Goal: Information Seeking & Learning: Compare options

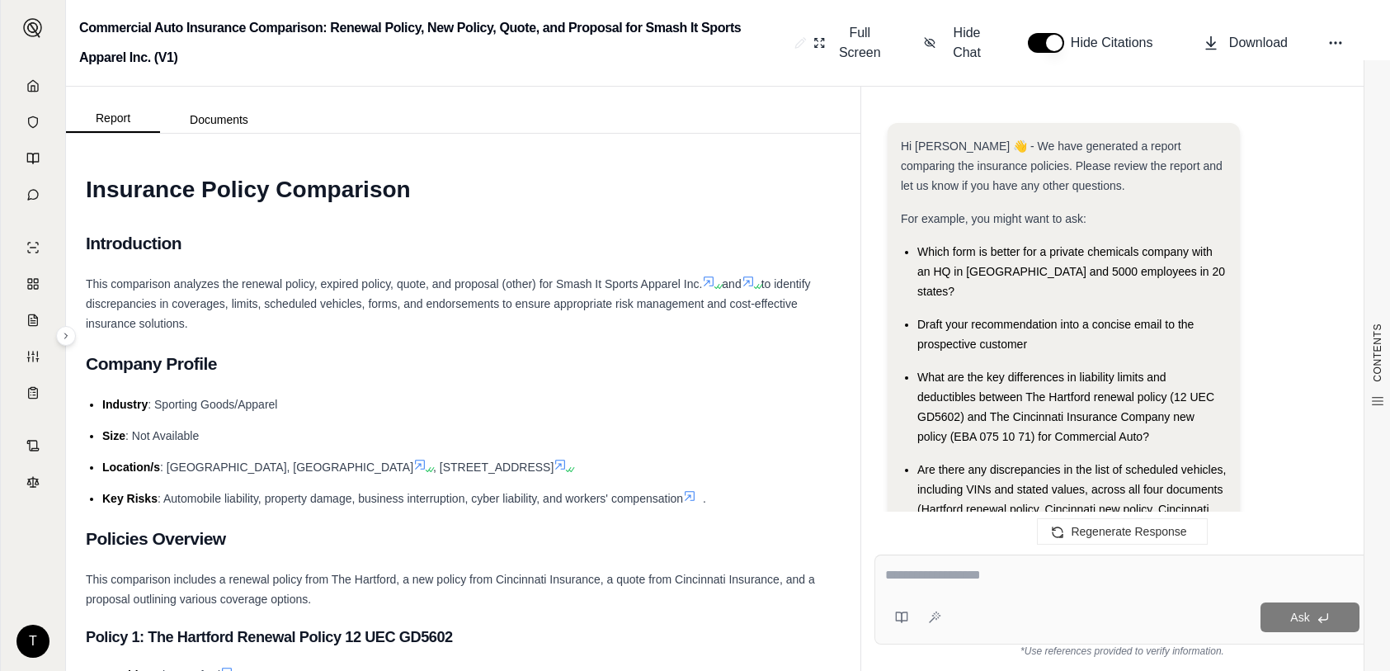
scroll to position [1662, 0]
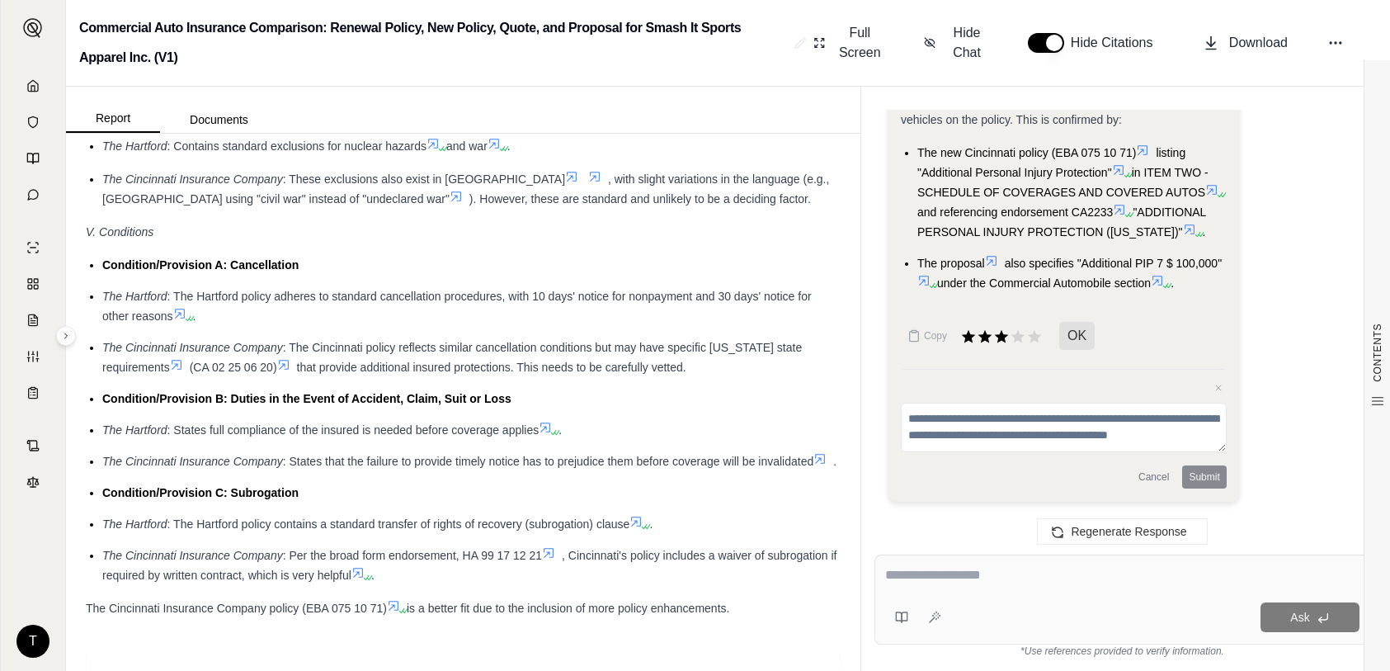
click at [33, 80] on icon at bounding box center [33, 85] width 10 height 11
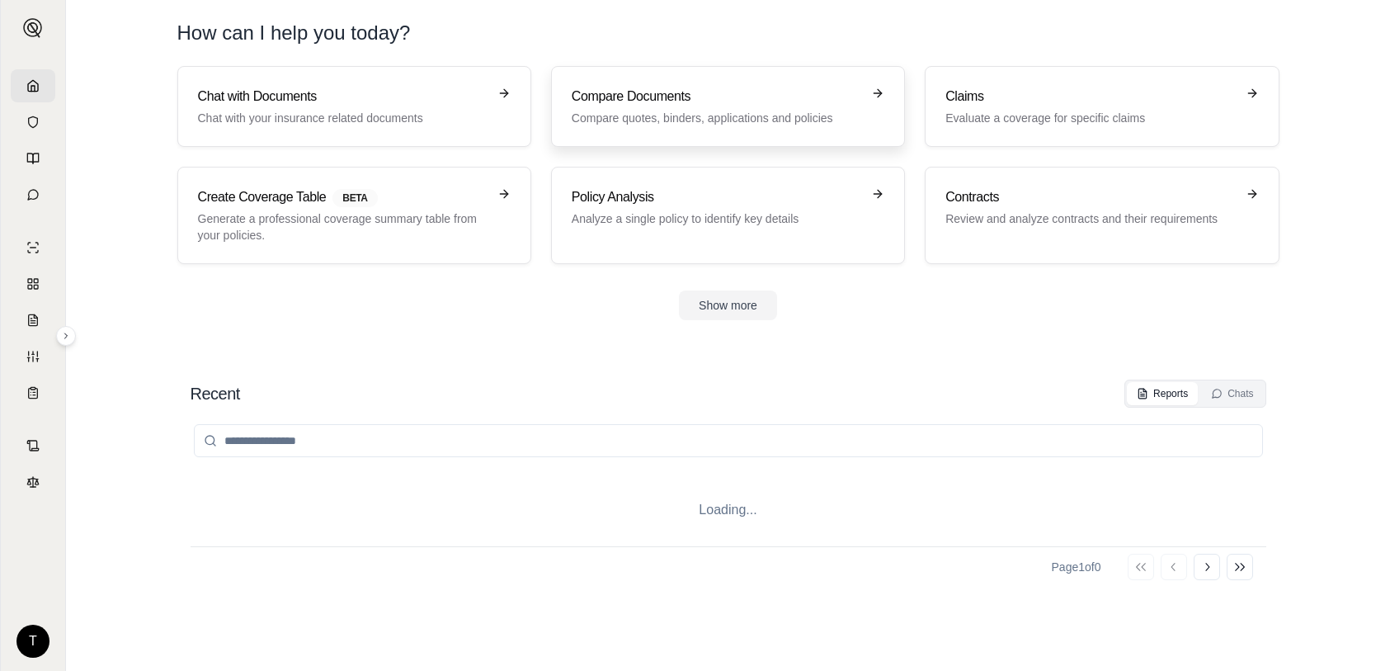
click at [670, 104] on h3 "Compare Documents" at bounding box center [717, 97] width 290 height 20
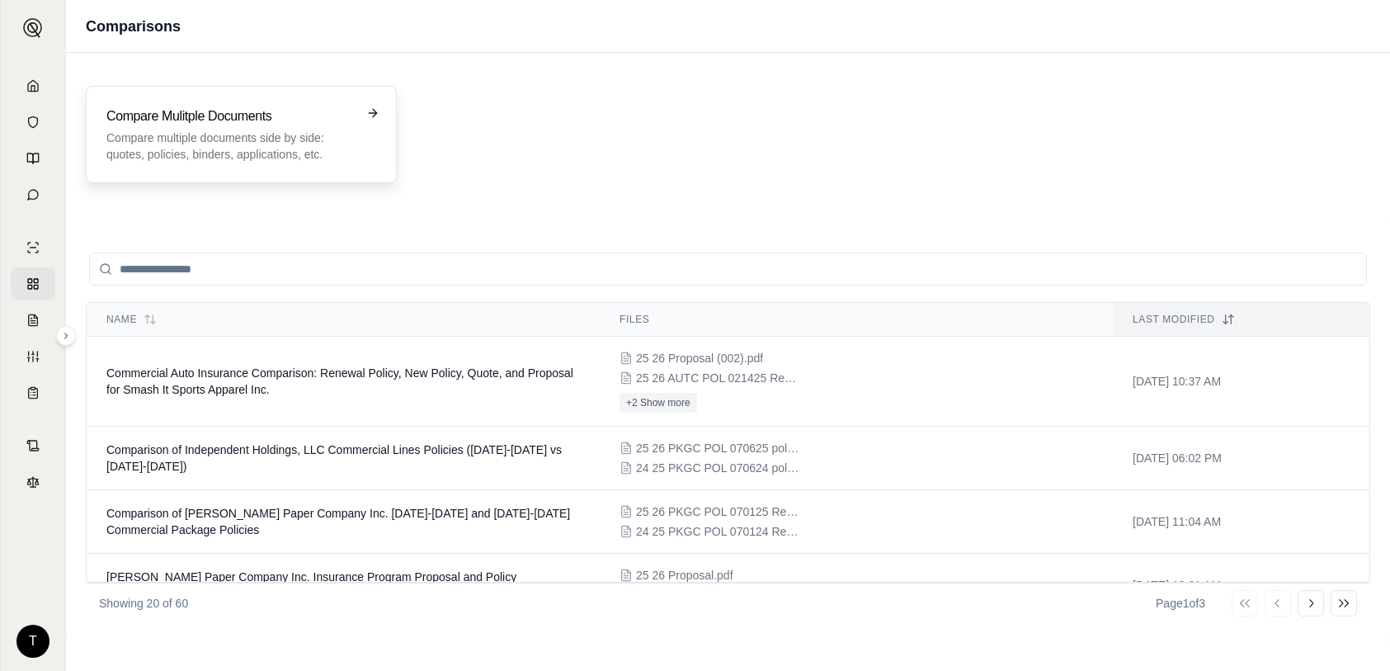
click at [177, 150] on p "Compare multiple documents side by side: quotes, policies, binders, application…" at bounding box center [229, 146] width 247 height 33
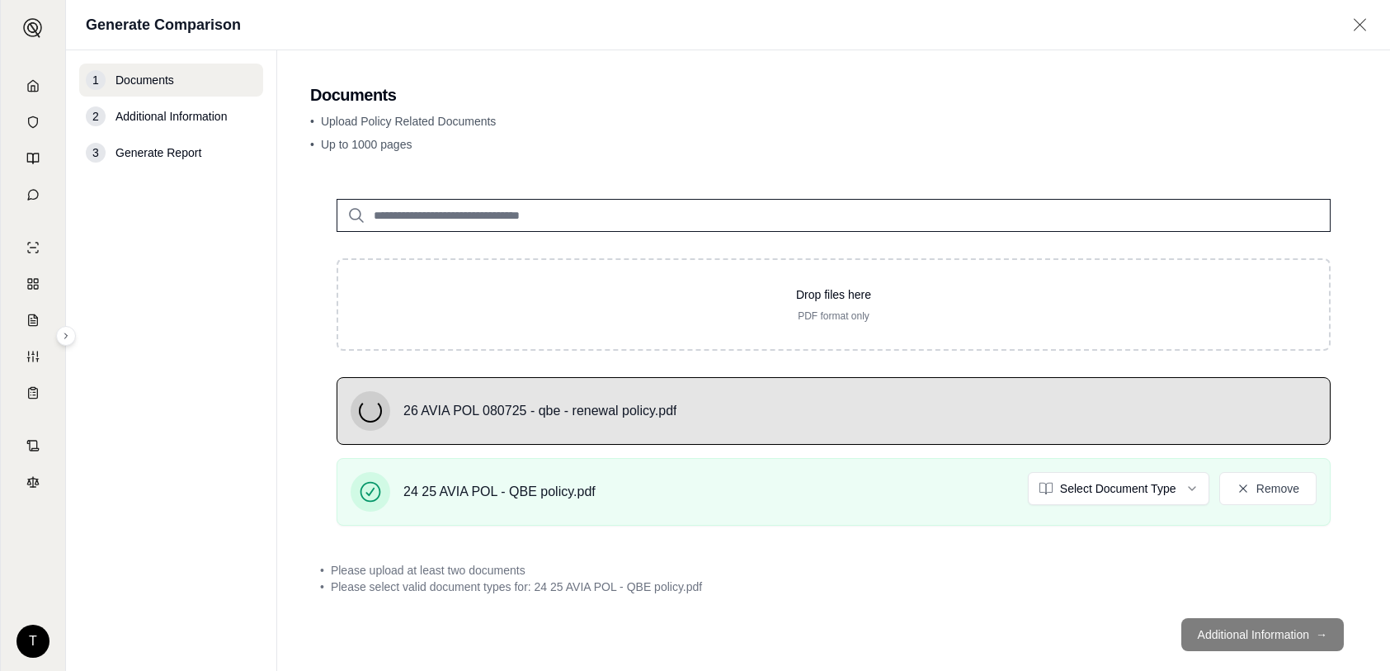
click at [1234, 635] on footer "Additional Information →" at bounding box center [833, 634] width 1047 height 59
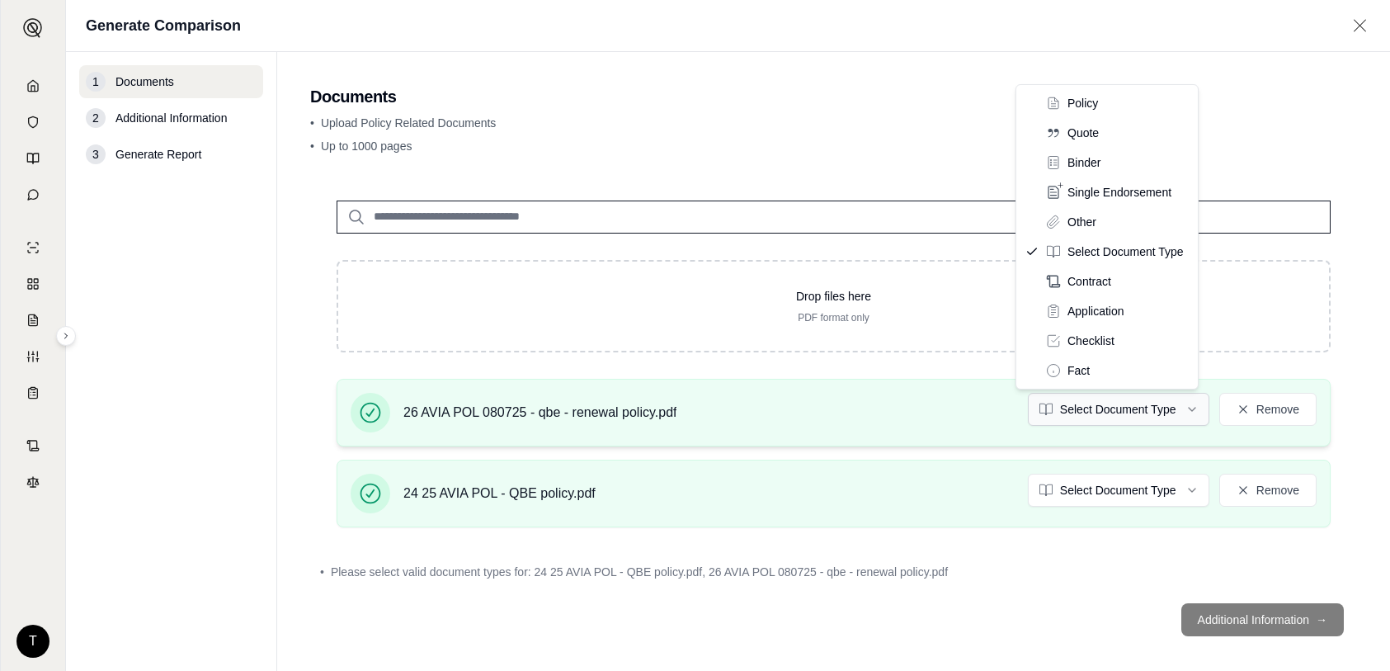
click at [1179, 409] on html "T Generate Comparison 1 Documents 2 Additional Information 3 Generate Report Do…" at bounding box center [695, 335] width 1390 height 671
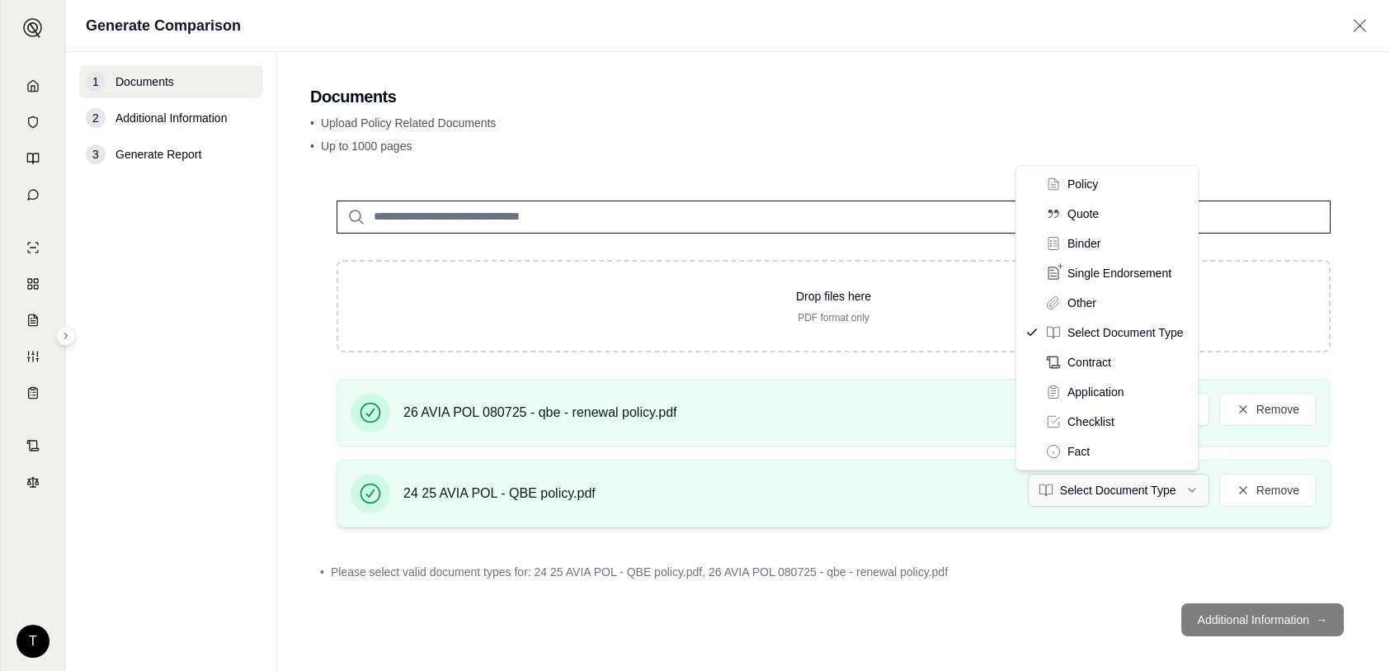
click at [1182, 488] on html "T Generate Comparison 1 Documents 2 Additional Information 3 Generate Report Do…" at bounding box center [695, 335] width 1390 height 671
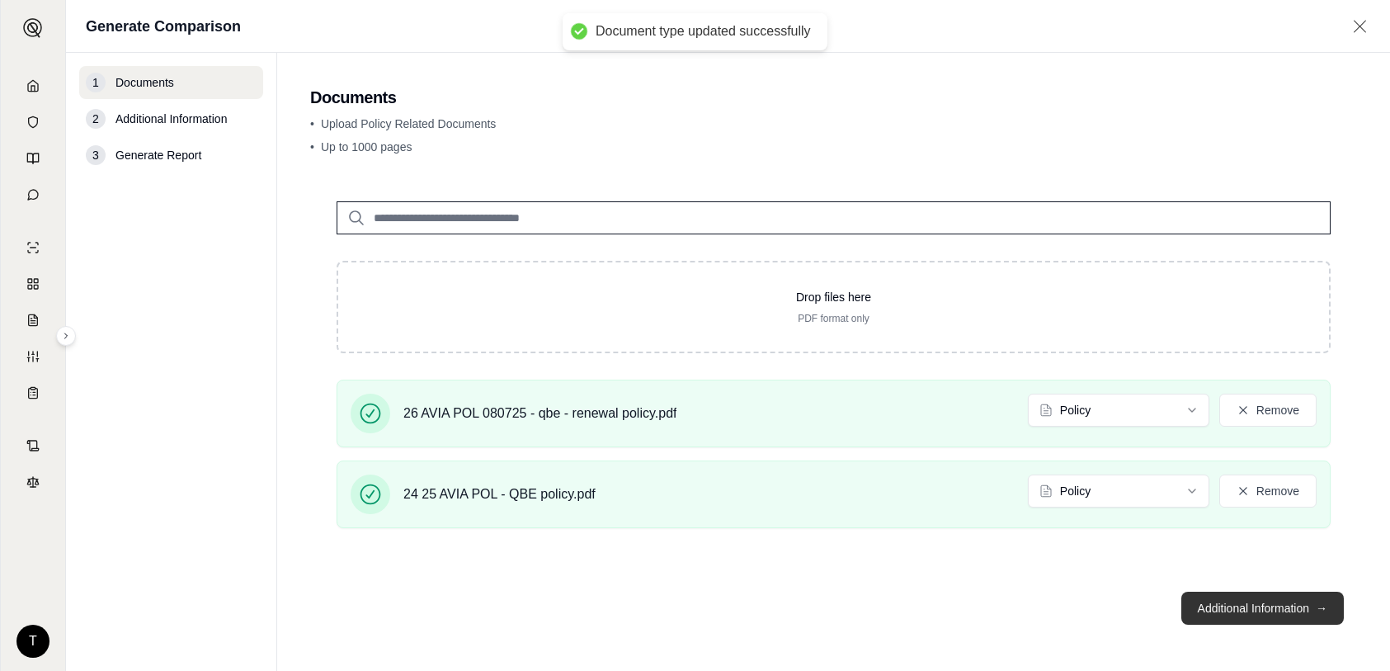
click at [1251, 615] on button "Additional Information →" at bounding box center [1263, 608] width 163 height 33
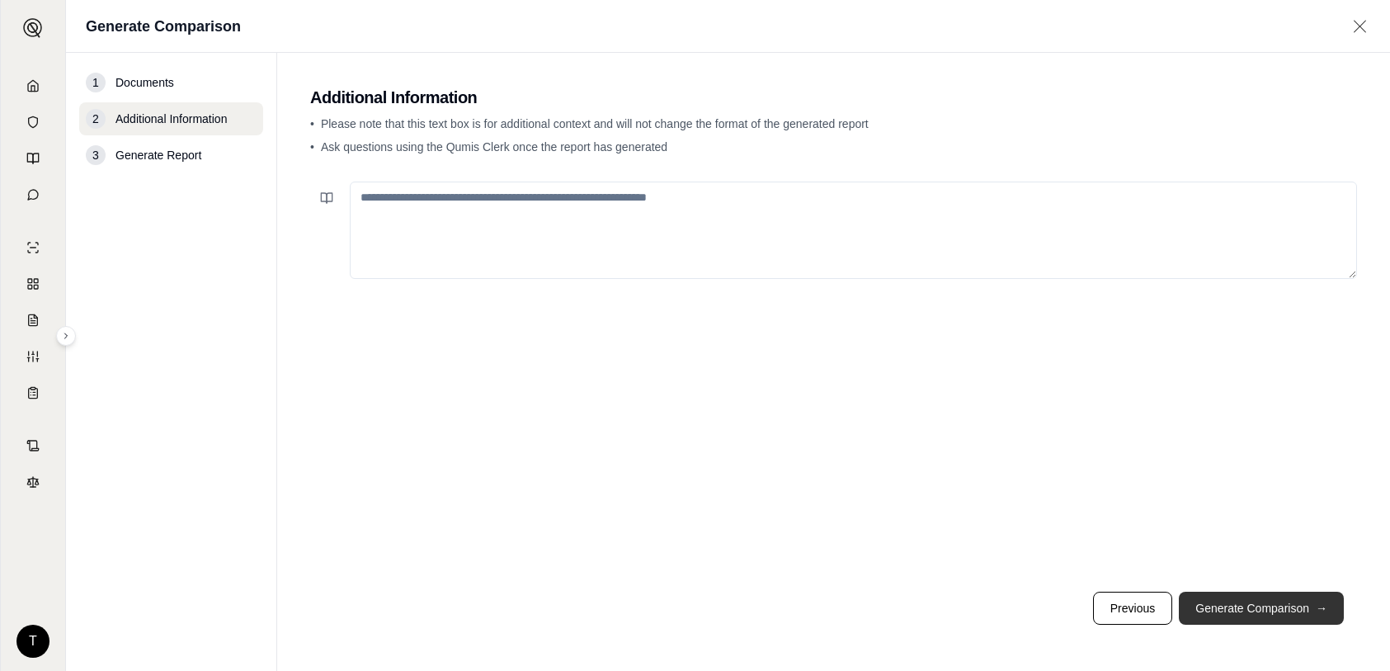
click at [1282, 610] on button "Generate Comparison →" at bounding box center [1261, 608] width 165 height 33
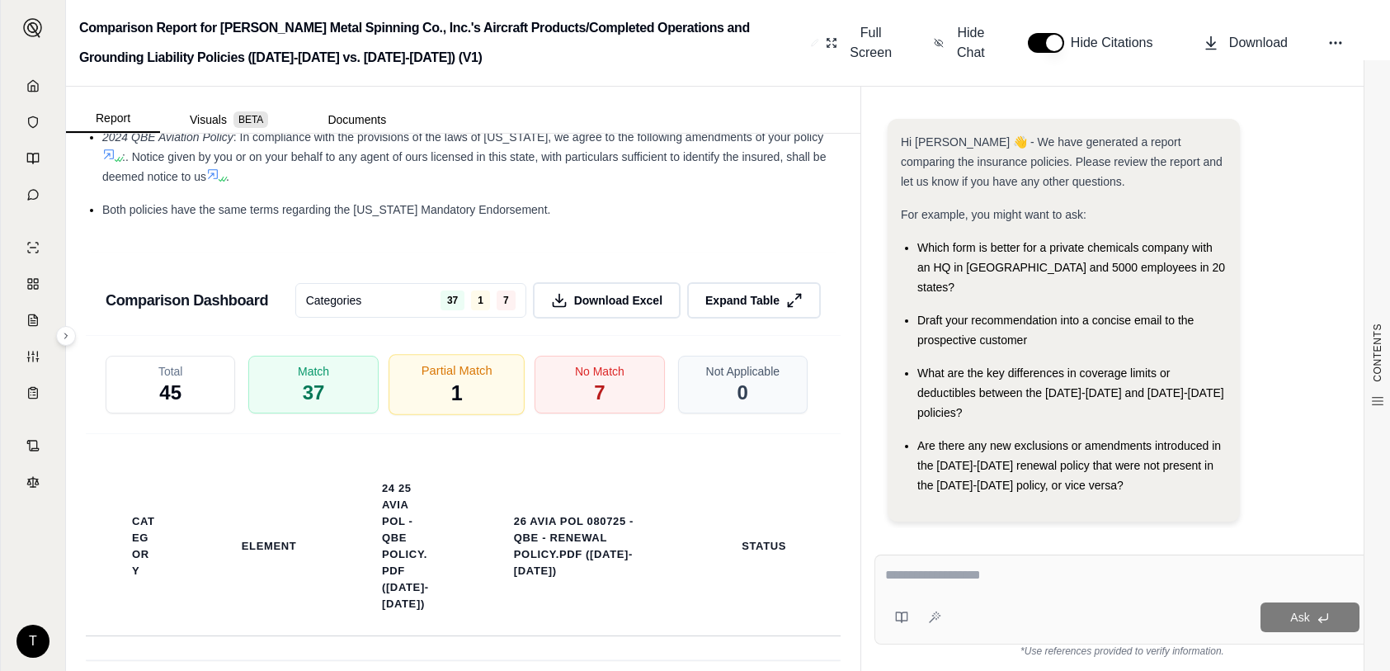
scroll to position [4588, 0]
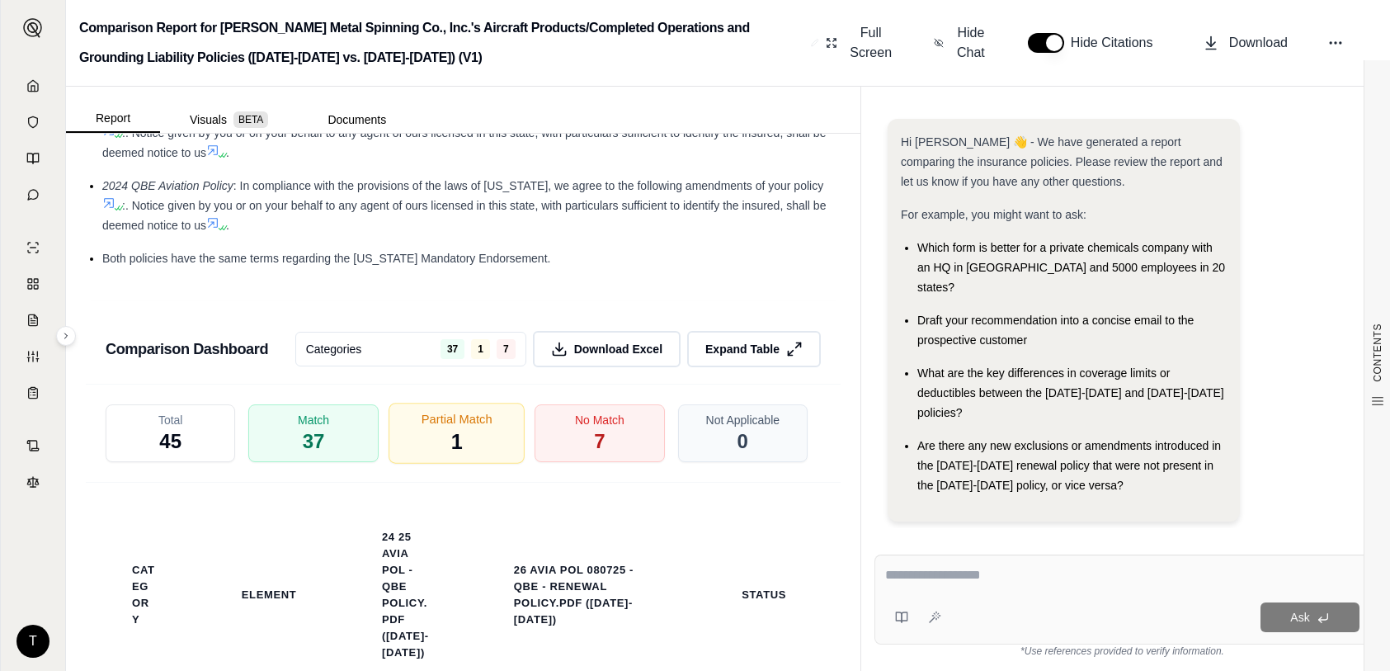
click at [430, 430] on div "Partial Match 1" at bounding box center [457, 433] width 136 height 61
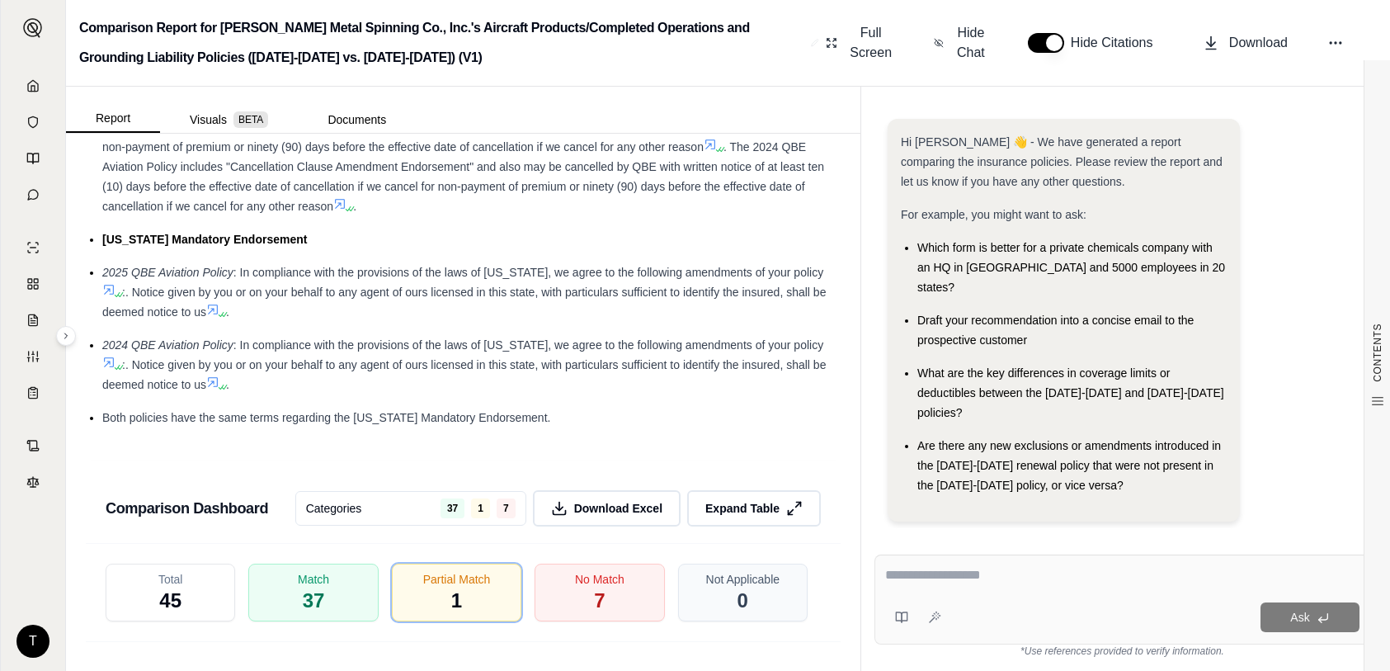
scroll to position [4423, 0]
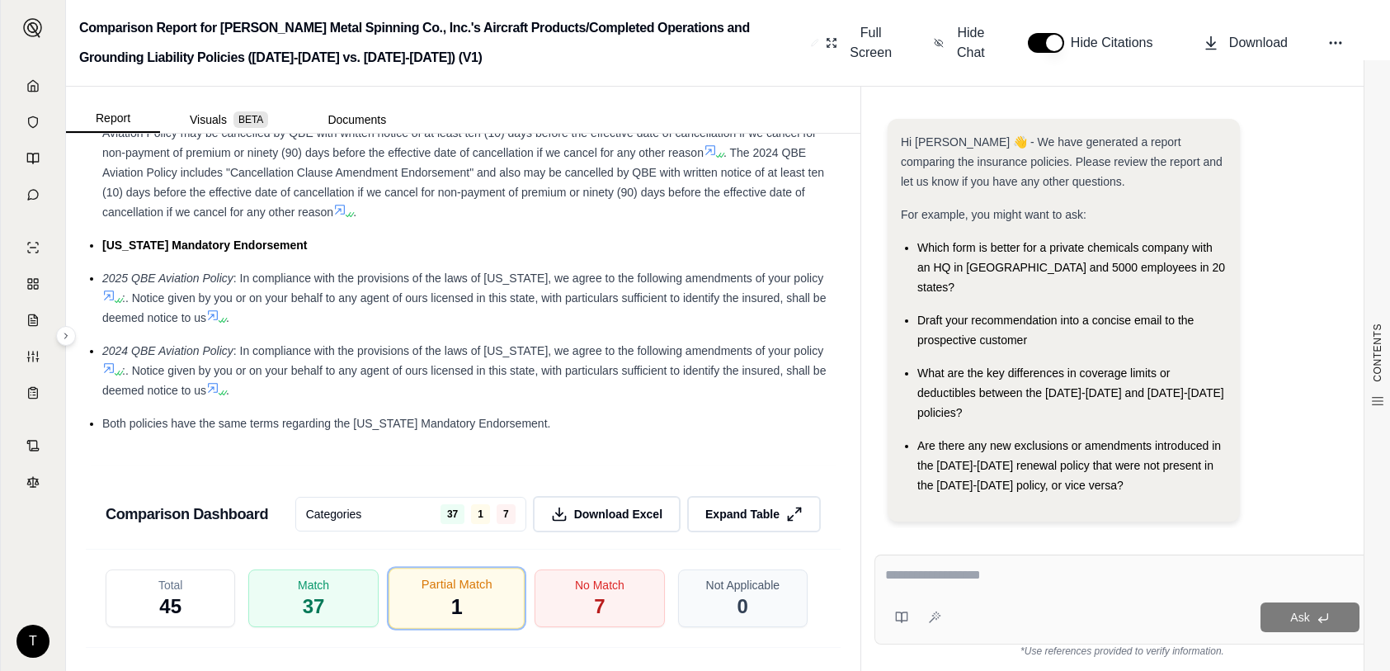
click at [428, 597] on div "Partial Match 1" at bounding box center [457, 598] width 136 height 61
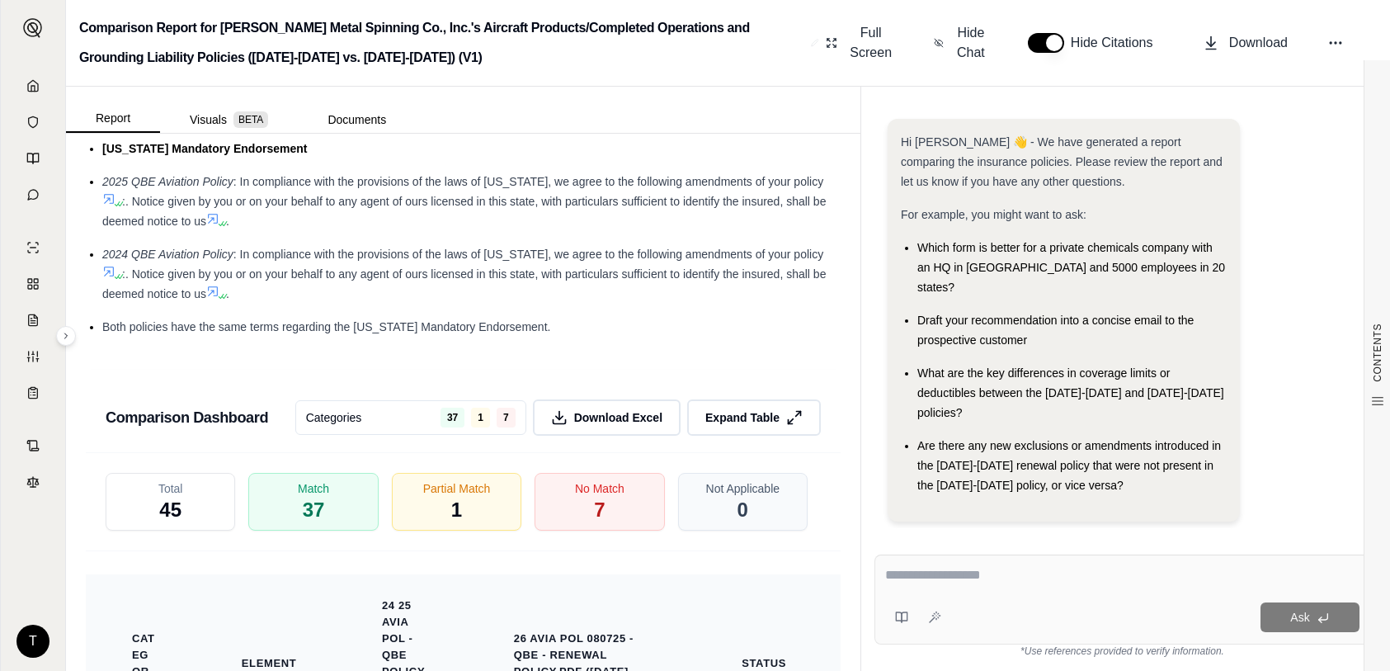
scroll to position [4670, 0]
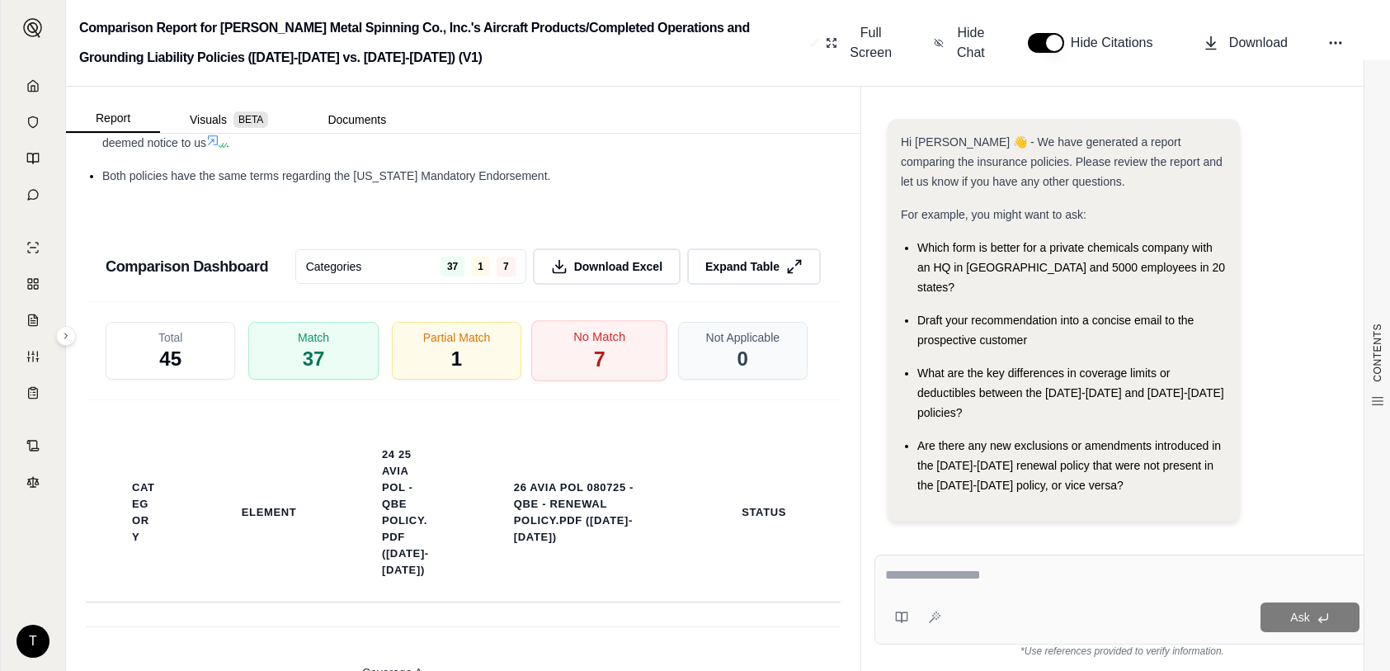
click at [582, 367] on div "No Match 7" at bounding box center [599, 350] width 136 height 61
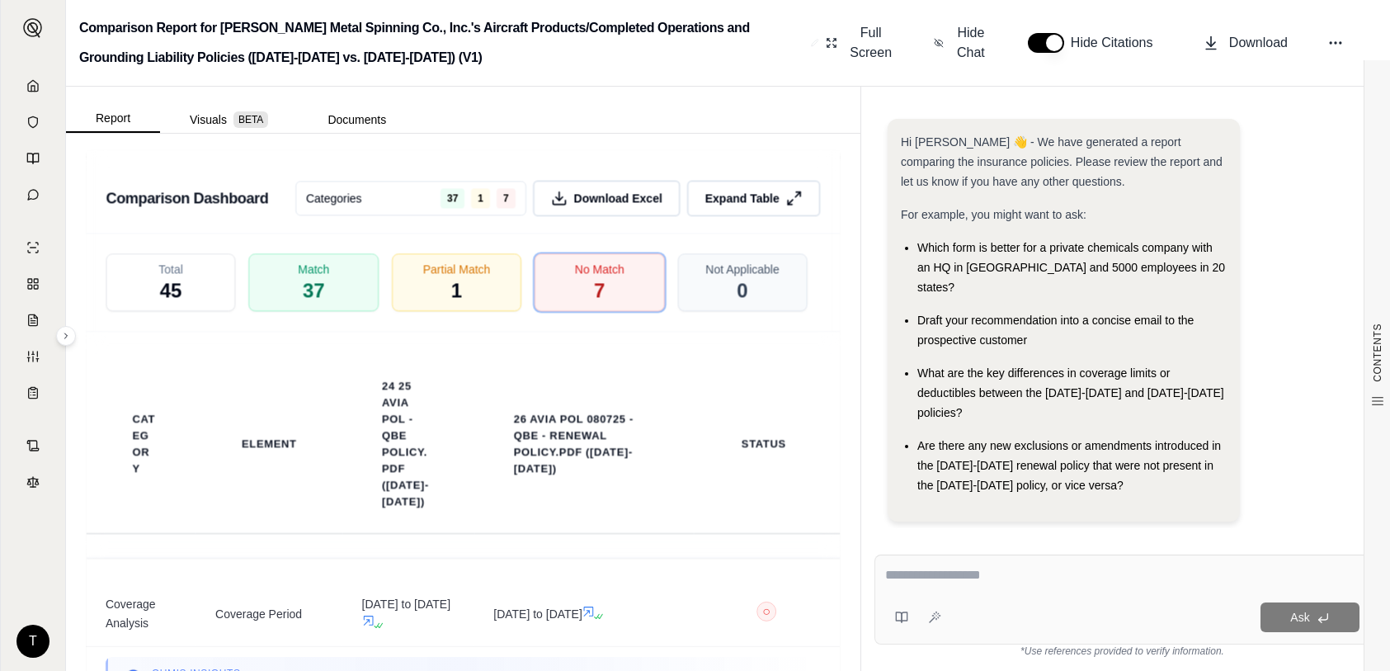
scroll to position [4505, 0]
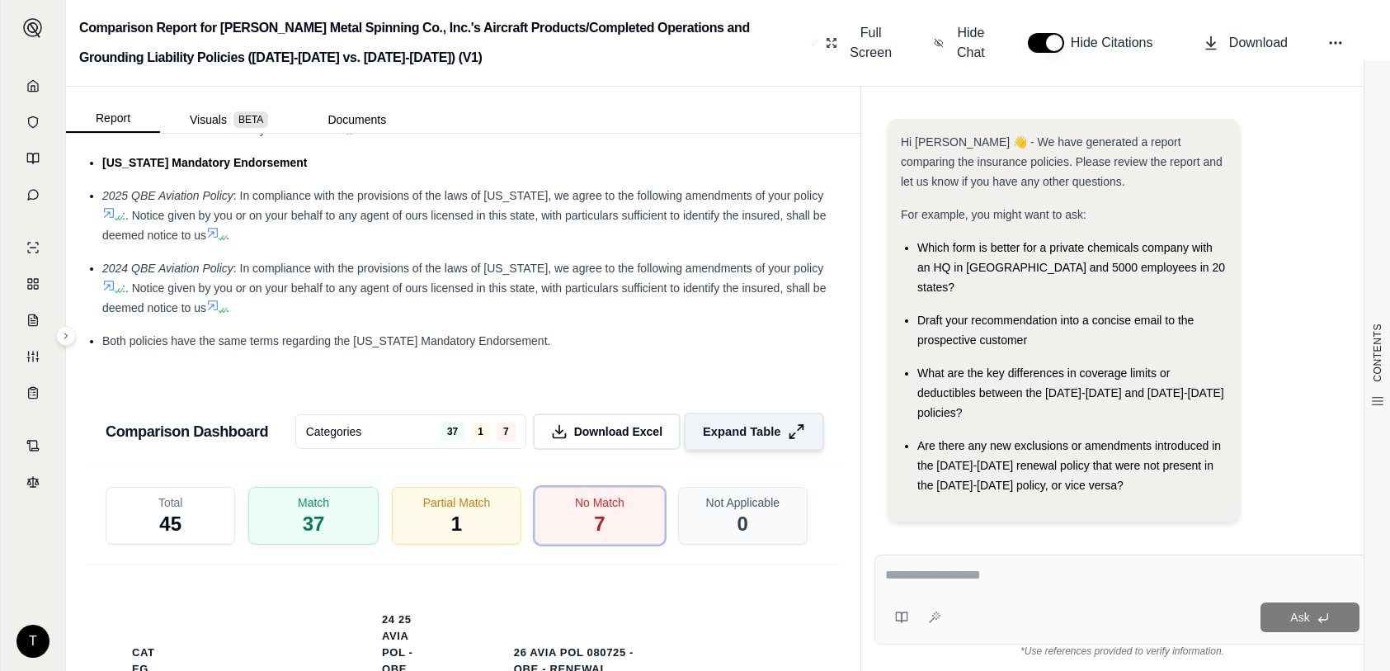
click at [788, 433] on icon at bounding box center [796, 431] width 17 height 17
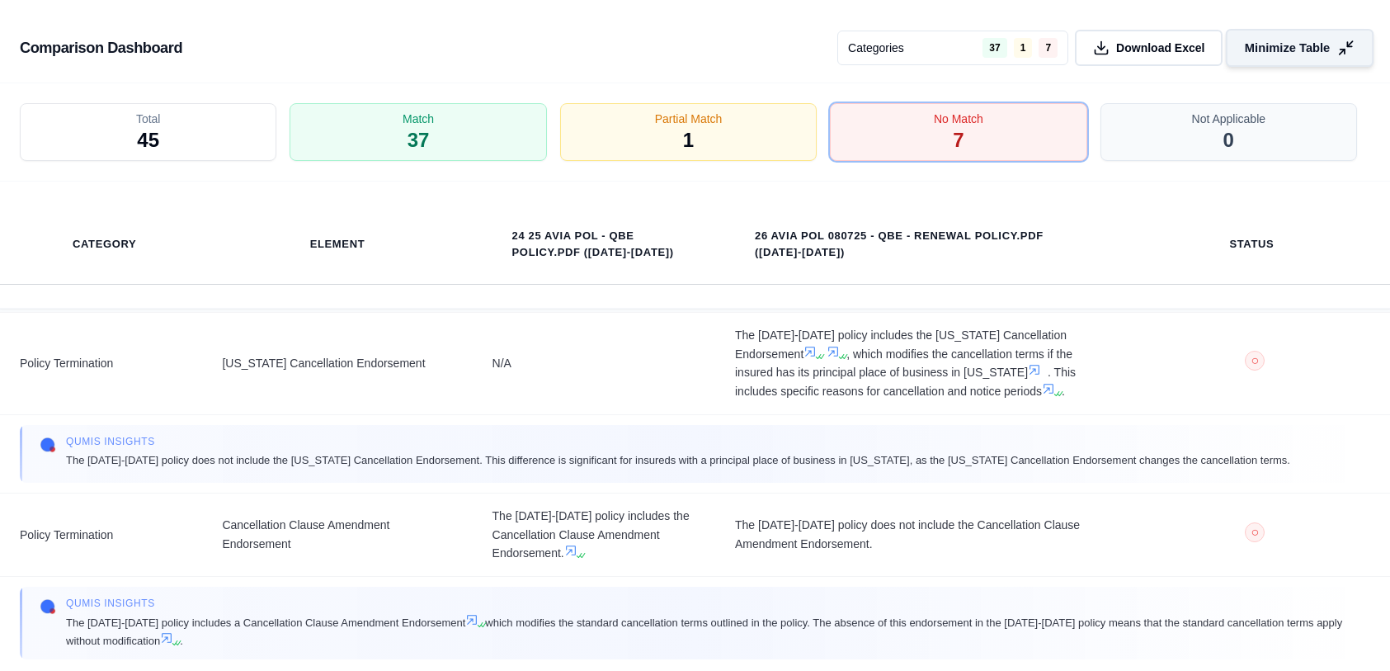
scroll to position [787, 0]
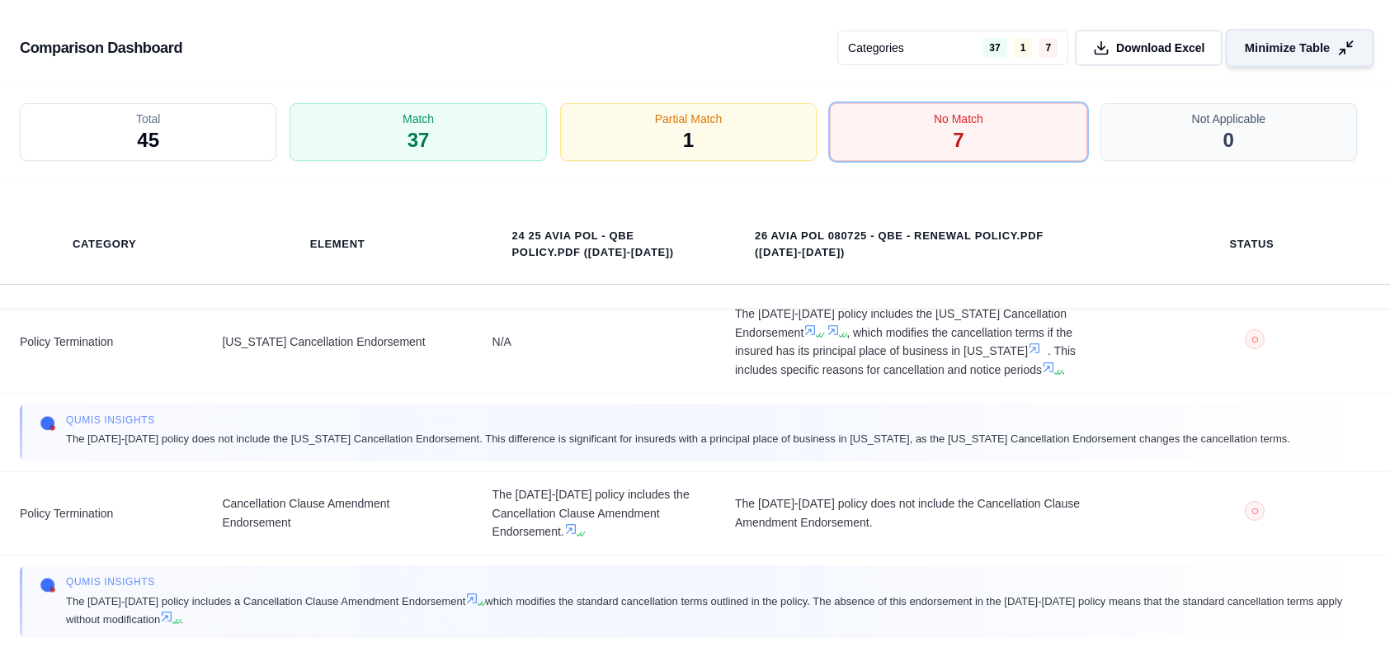
click at [1356, 50] on button "Minimize Table" at bounding box center [1300, 48] width 148 height 38
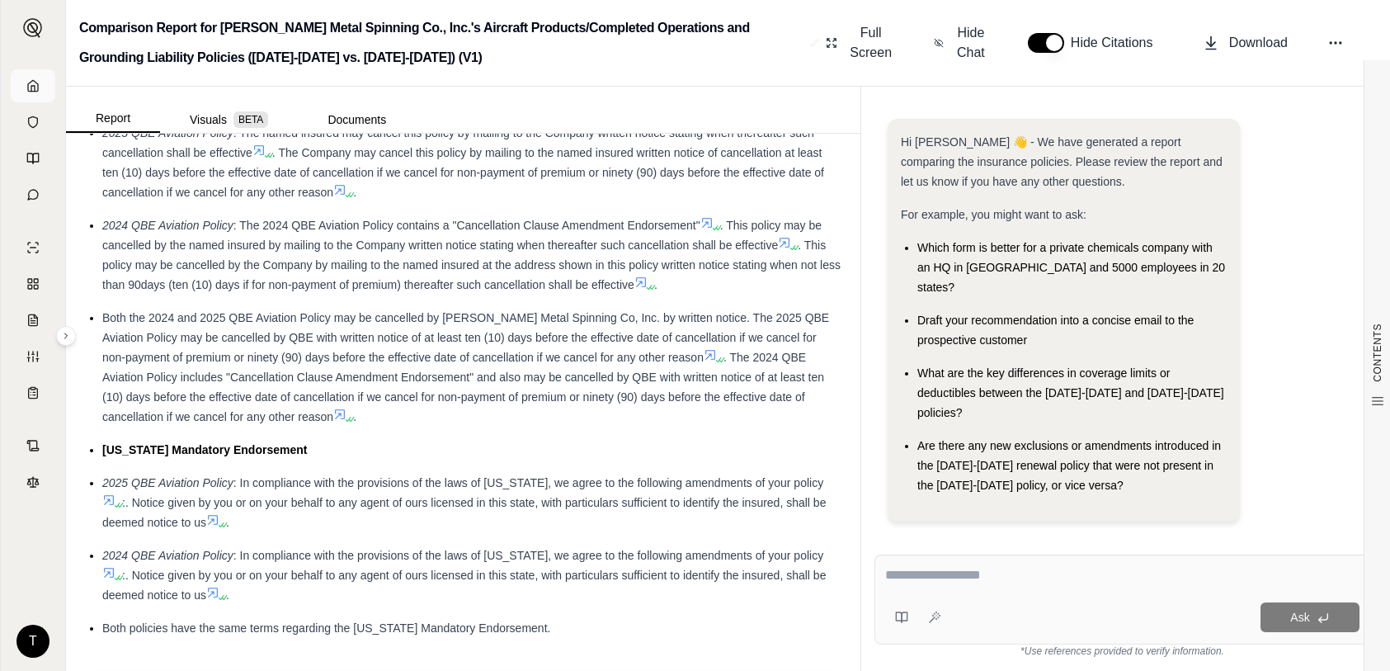
click at [28, 90] on icon at bounding box center [33, 85] width 10 height 11
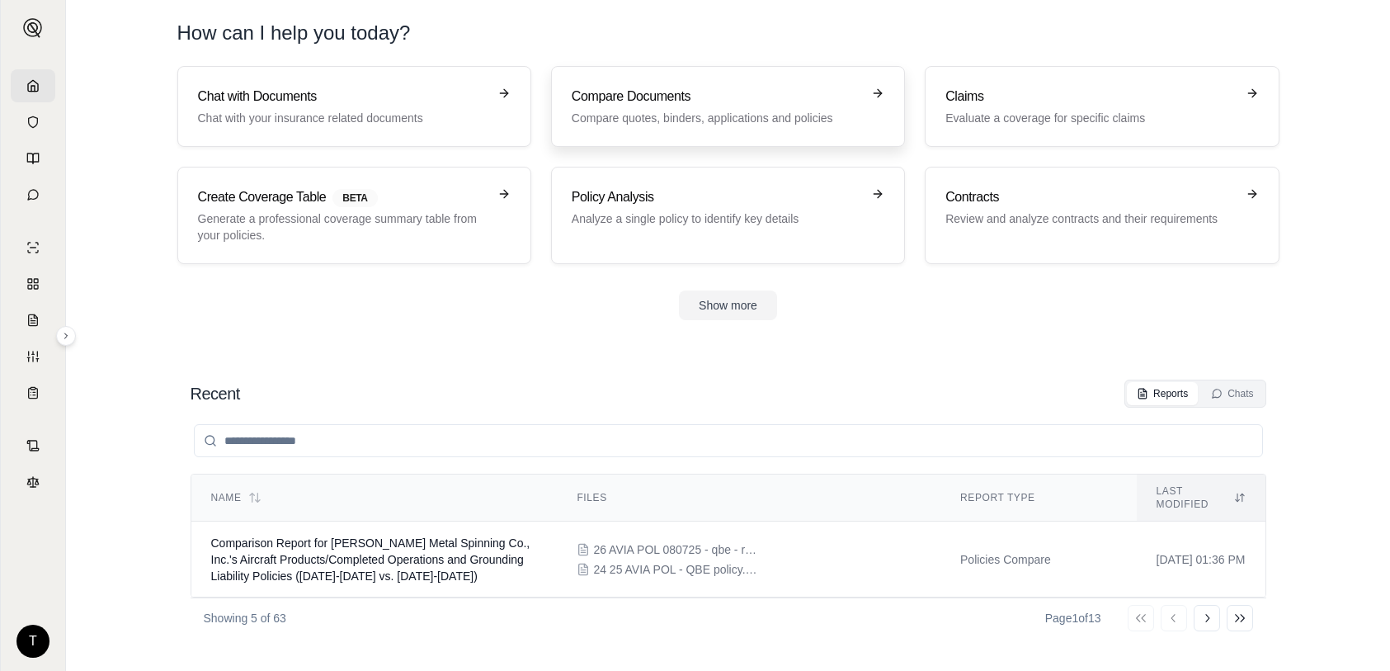
click at [706, 120] on p "Compare quotes, binders, applications and policies" at bounding box center [717, 118] width 290 height 17
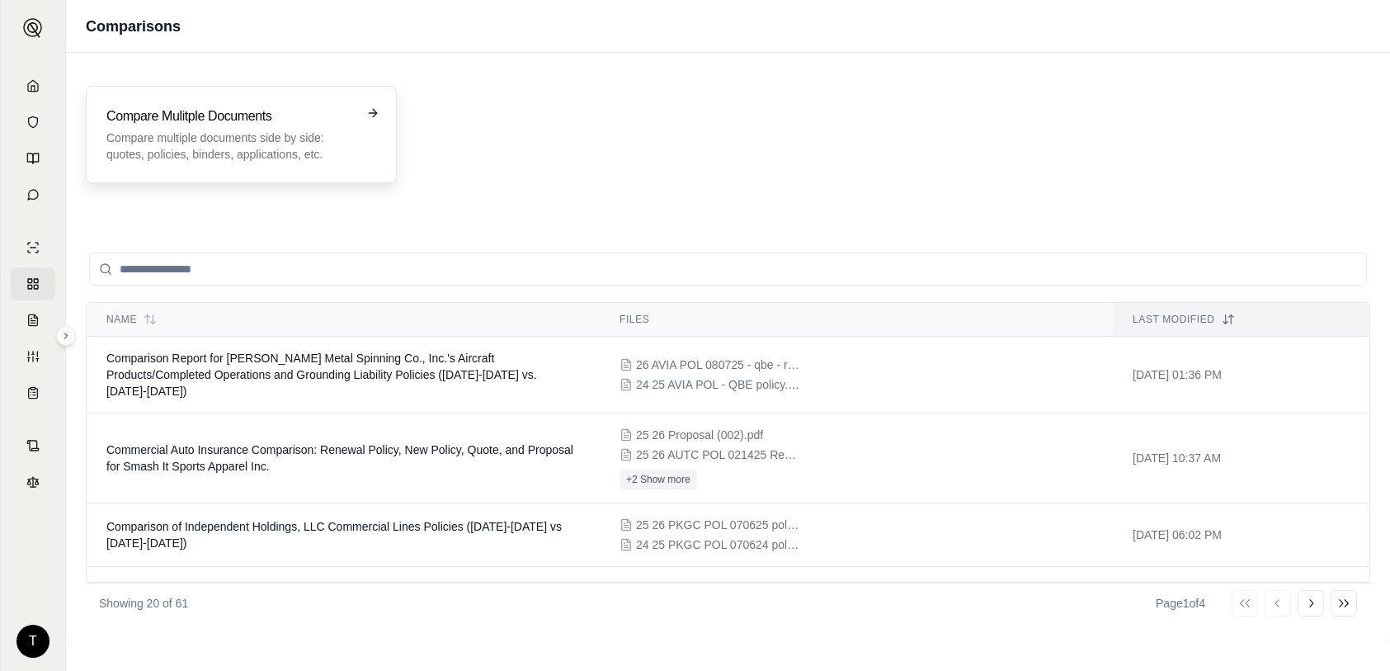
click at [129, 143] on p "Compare multiple documents side by side: quotes, policies, binders, application…" at bounding box center [229, 146] width 247 height 33
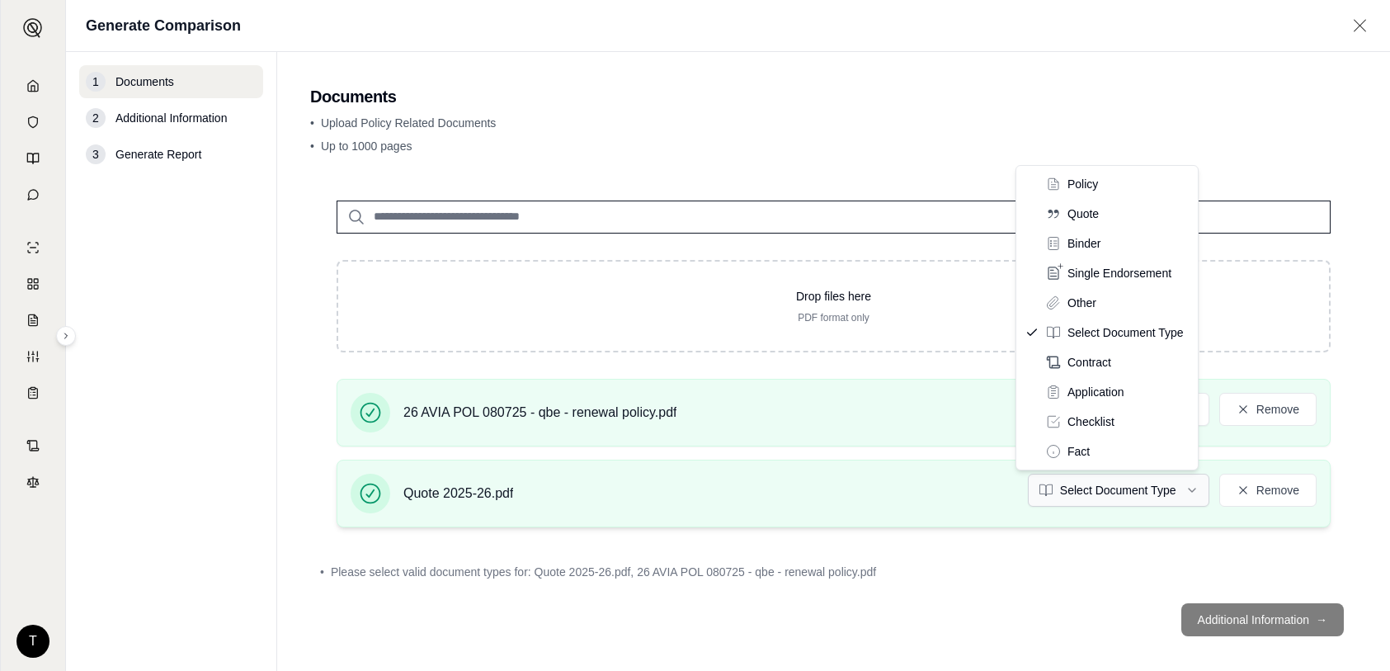
click at [1170, 490] on html "T Generate Comparison 1 Documents 2 Additional Information 3 Generate Report Do…" at bounding box center [695, 335] width 1390 height 671
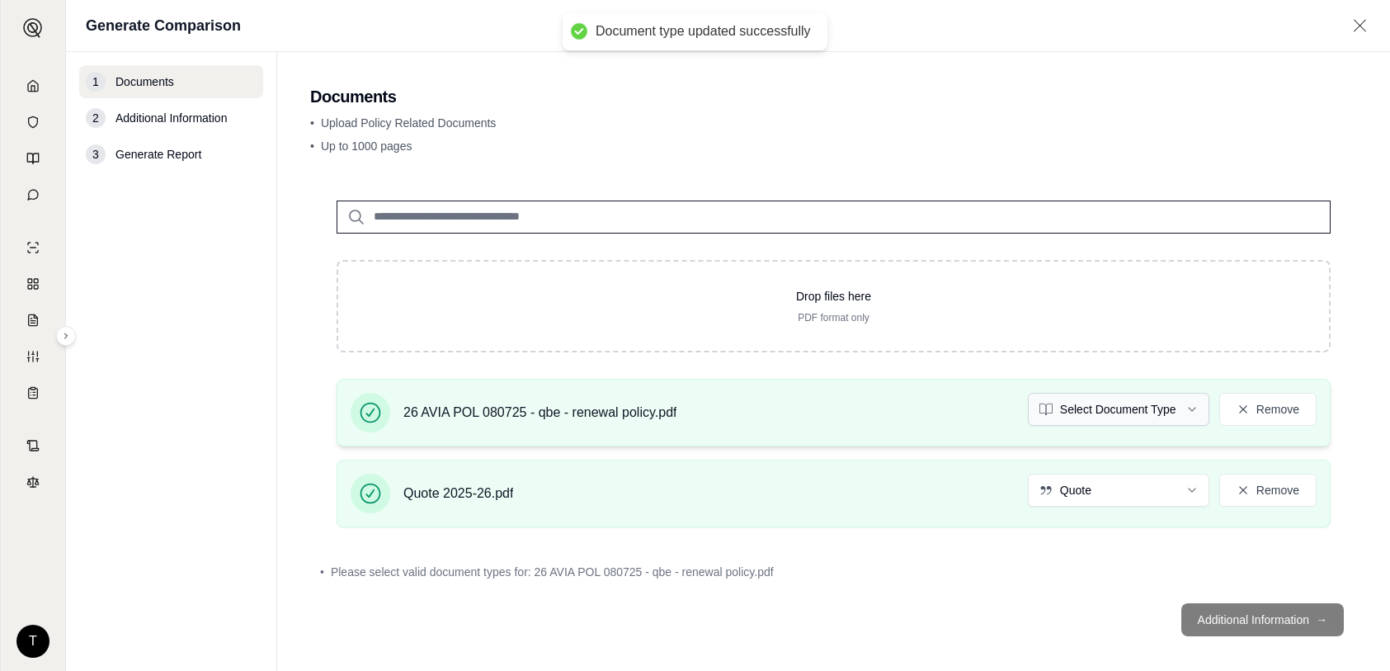
click at [1186, 411] on html "Document type updated successfully T Generate Comparison 1 Documents 2 Addition…" at bounding box center [695, 335] width 1390 height 671
click at [1208, 619] on footer "Additional Information →" at bounding box center [833, 619] width 1047 height 59
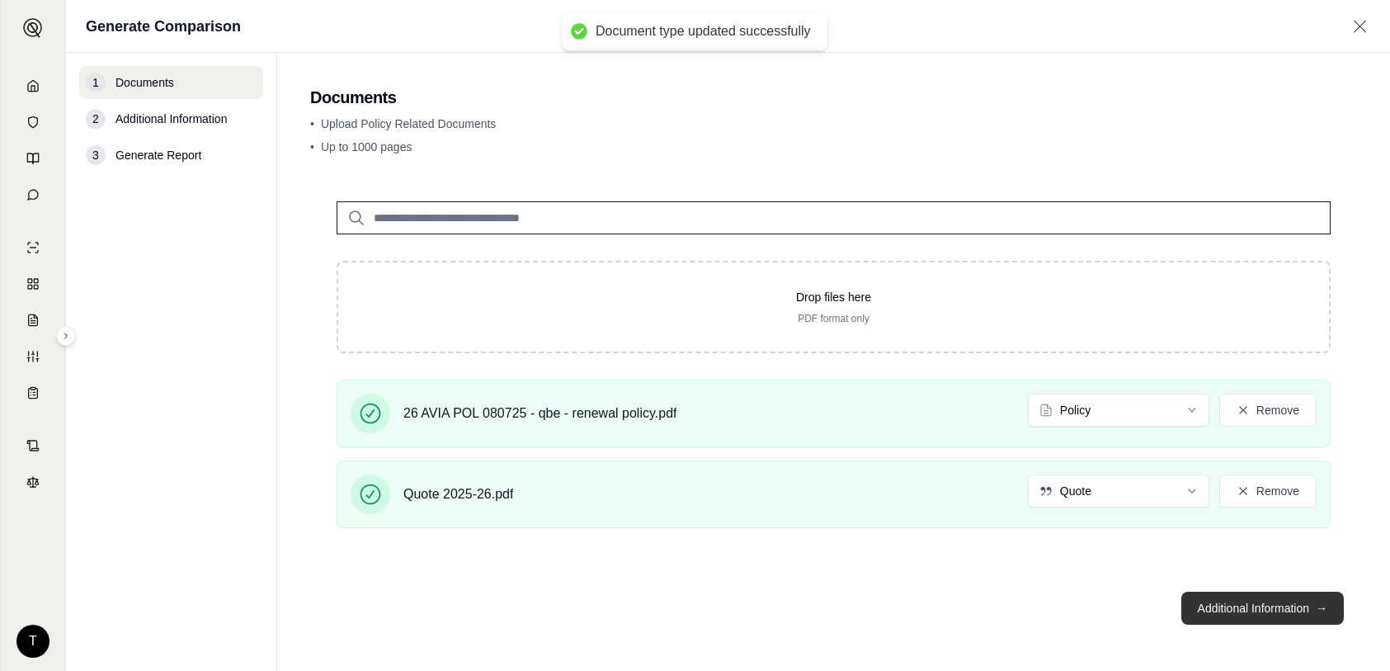
click at [1241, 607] on button "Additional Information →" at bounding box center [1263, 608] width 163 height 33
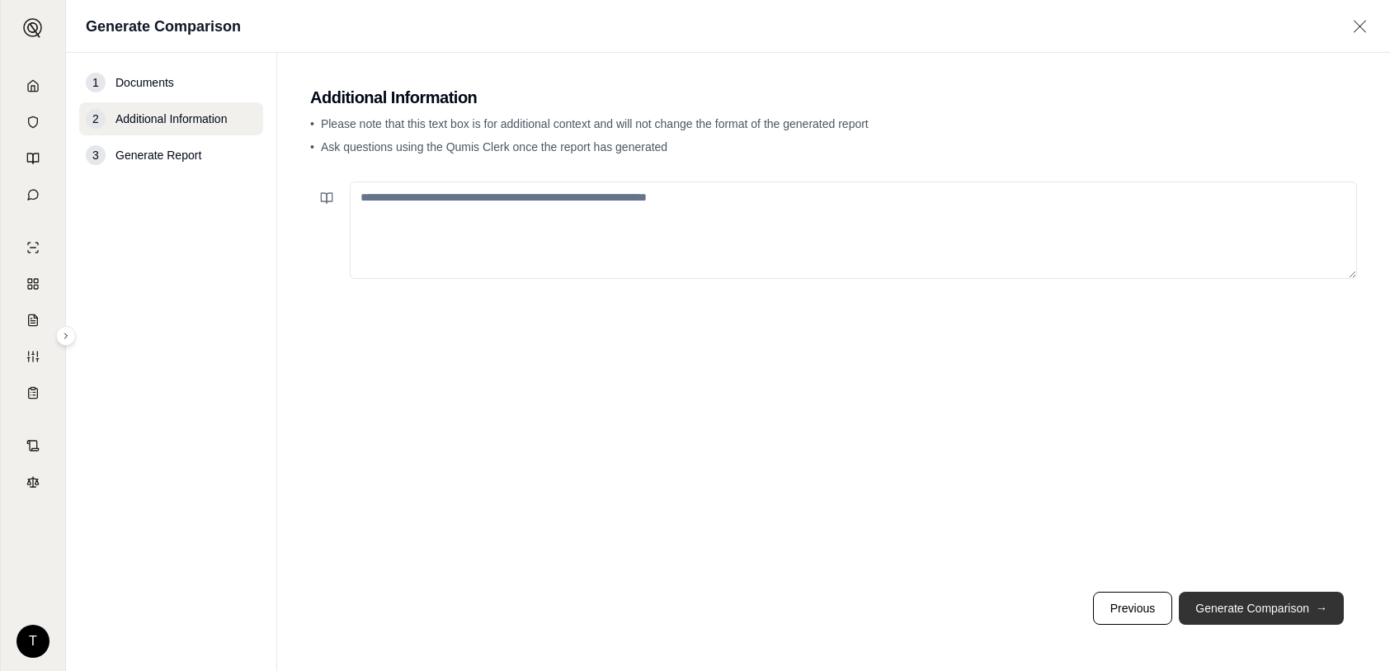
click at [1249, 601] on button "Generate Comparison →" at bounding box center [1261, 608] width 165 height 33
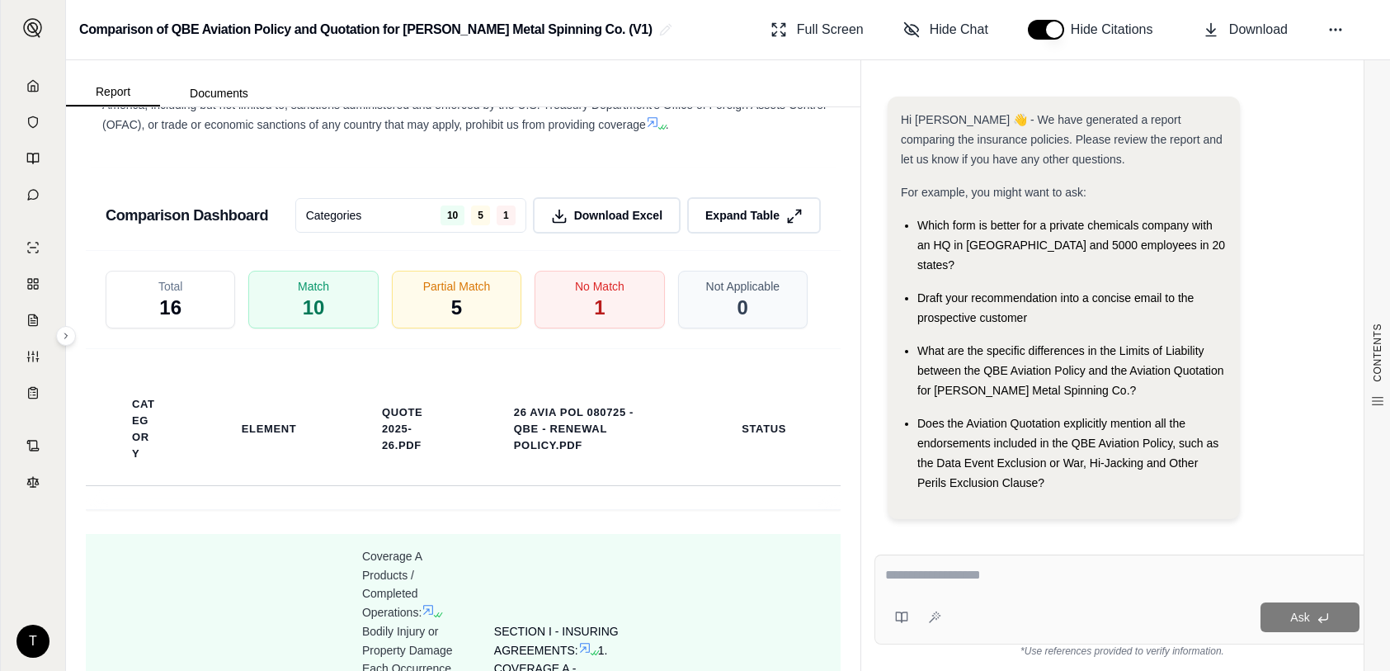
scroll to position [2888, 0]
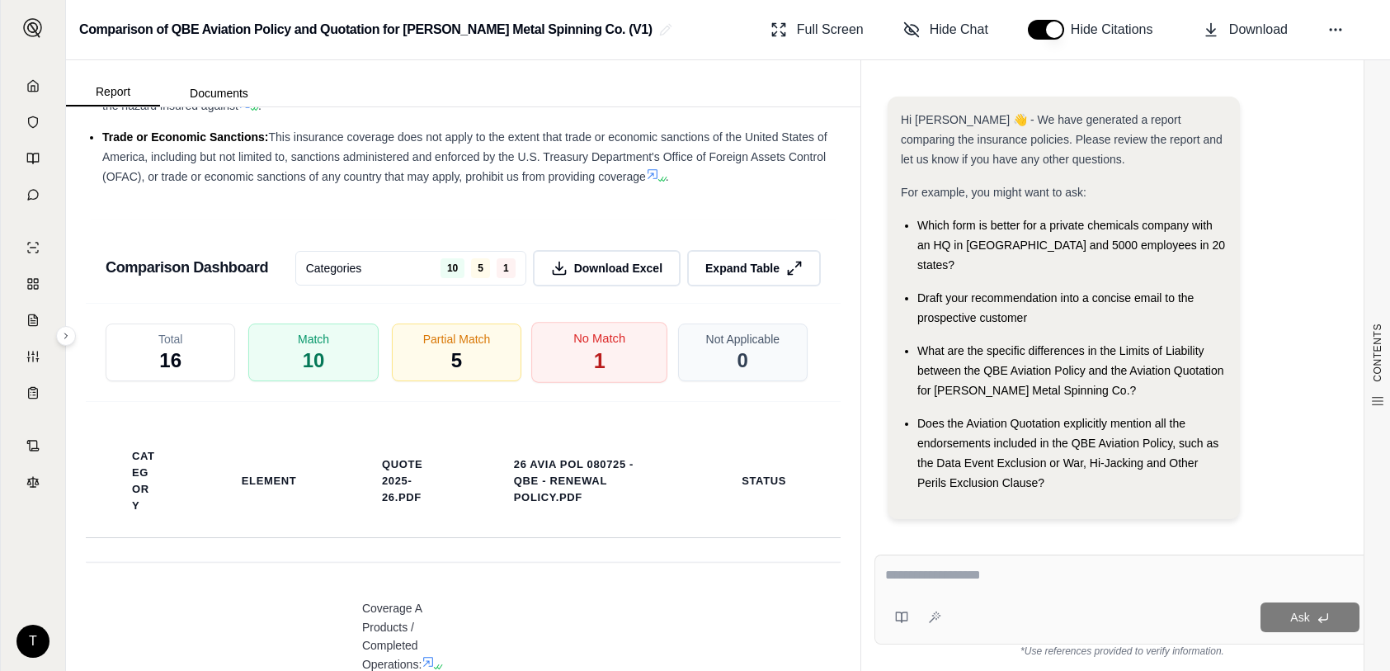
click at [557, 370] on div "No Match 1" at bounding box center [599, 352] width 136 height 61
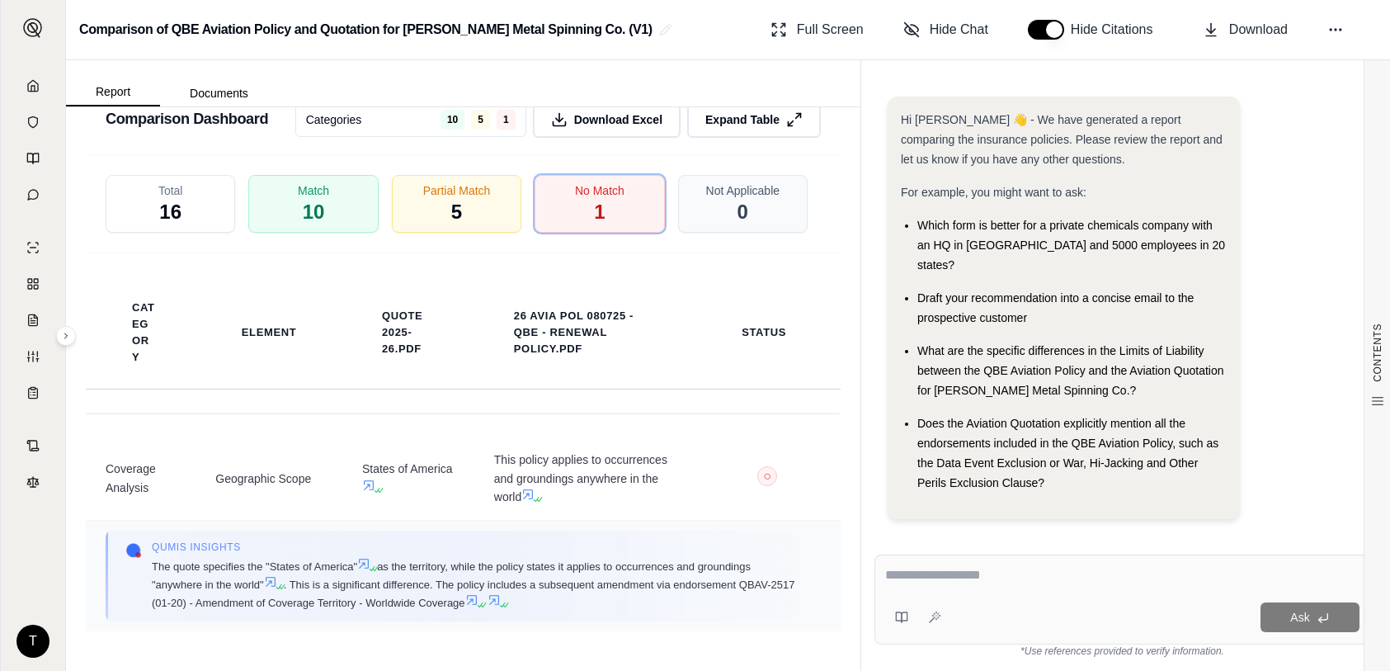
scroll to position [3053, 0]
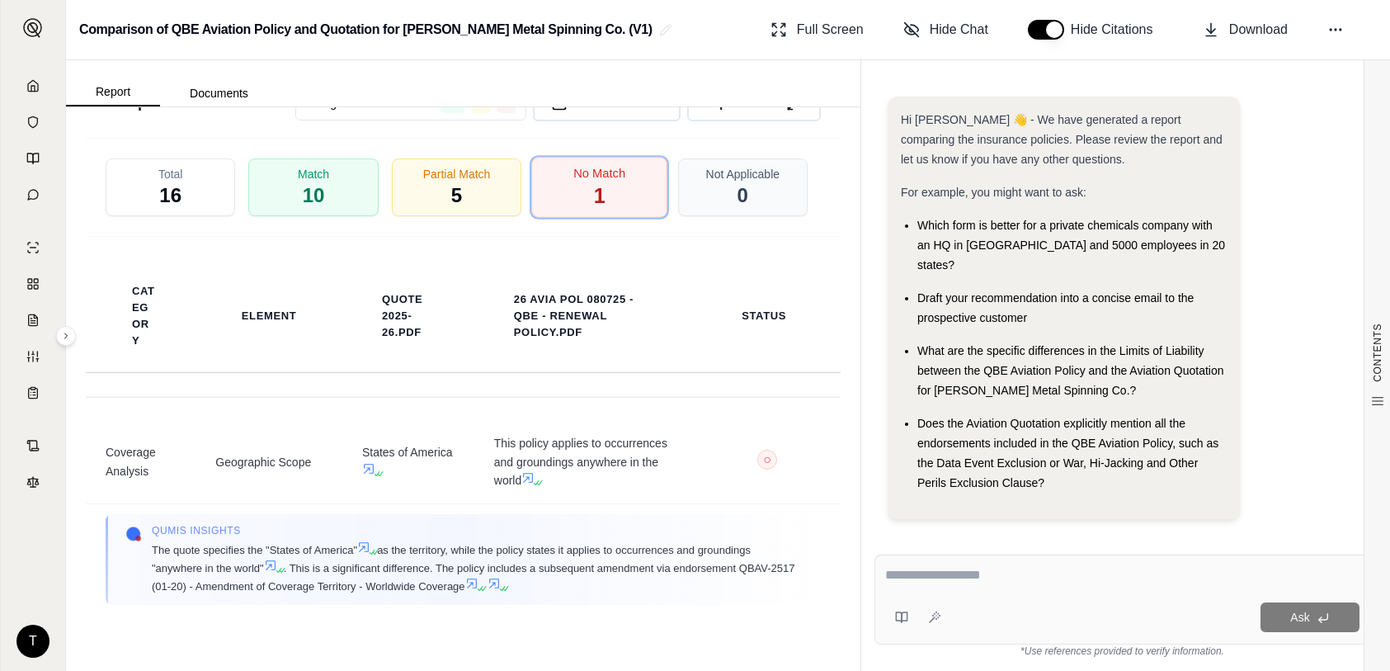
click at [598, 205] on div "No Match 1" at bounding box center [599, 187] width 136 height 61
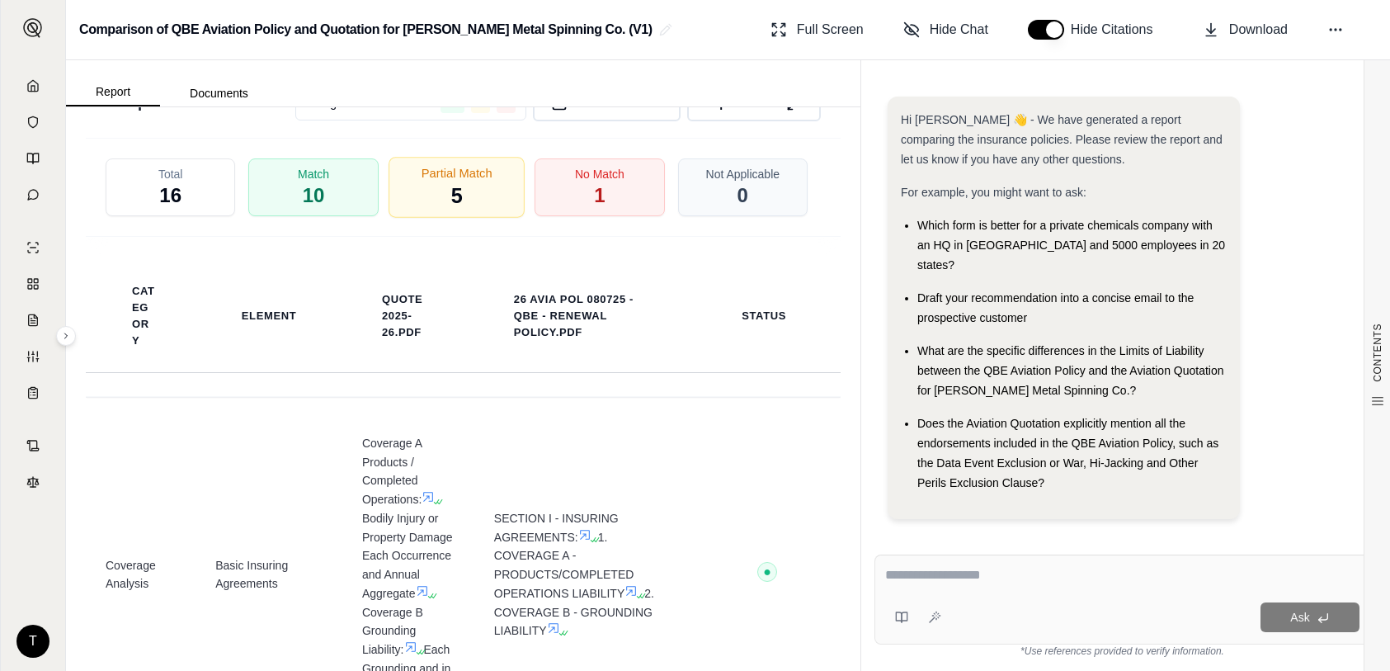
click at [474, 218] on div "Partial Match 5" at bounding box center [457, 187] width 136 height 61
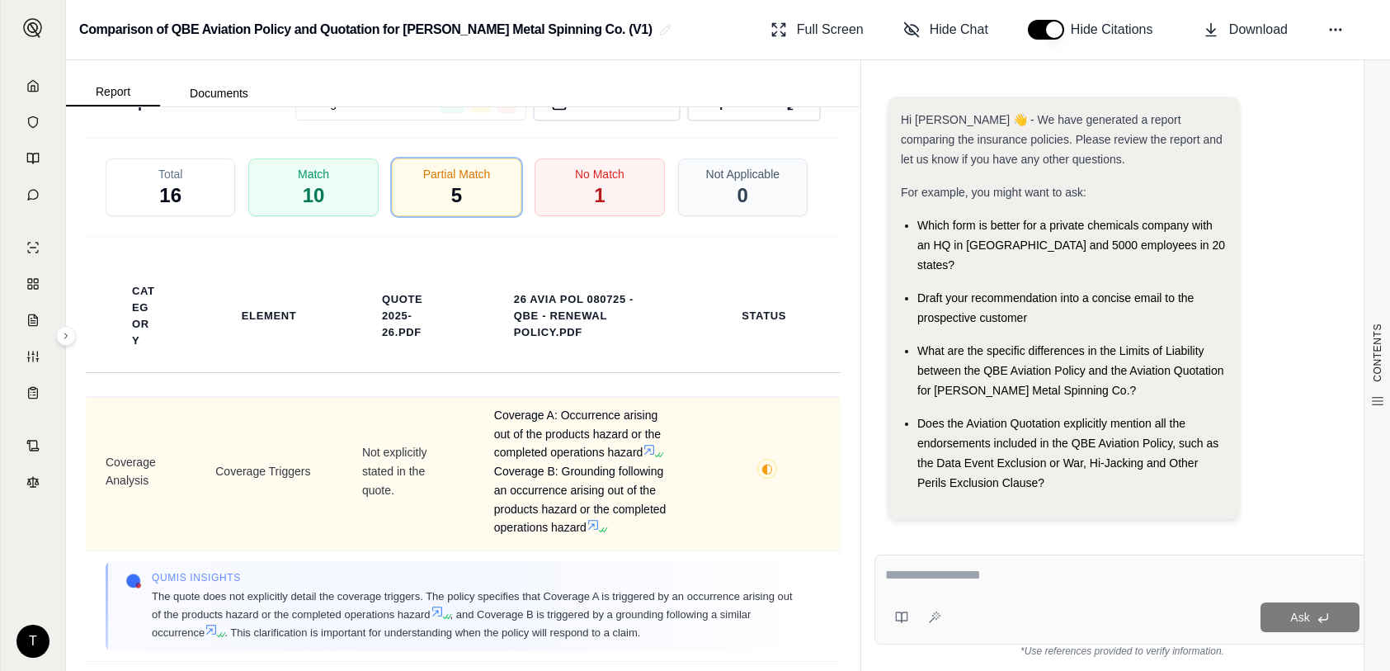
scroll to position [0, 0]
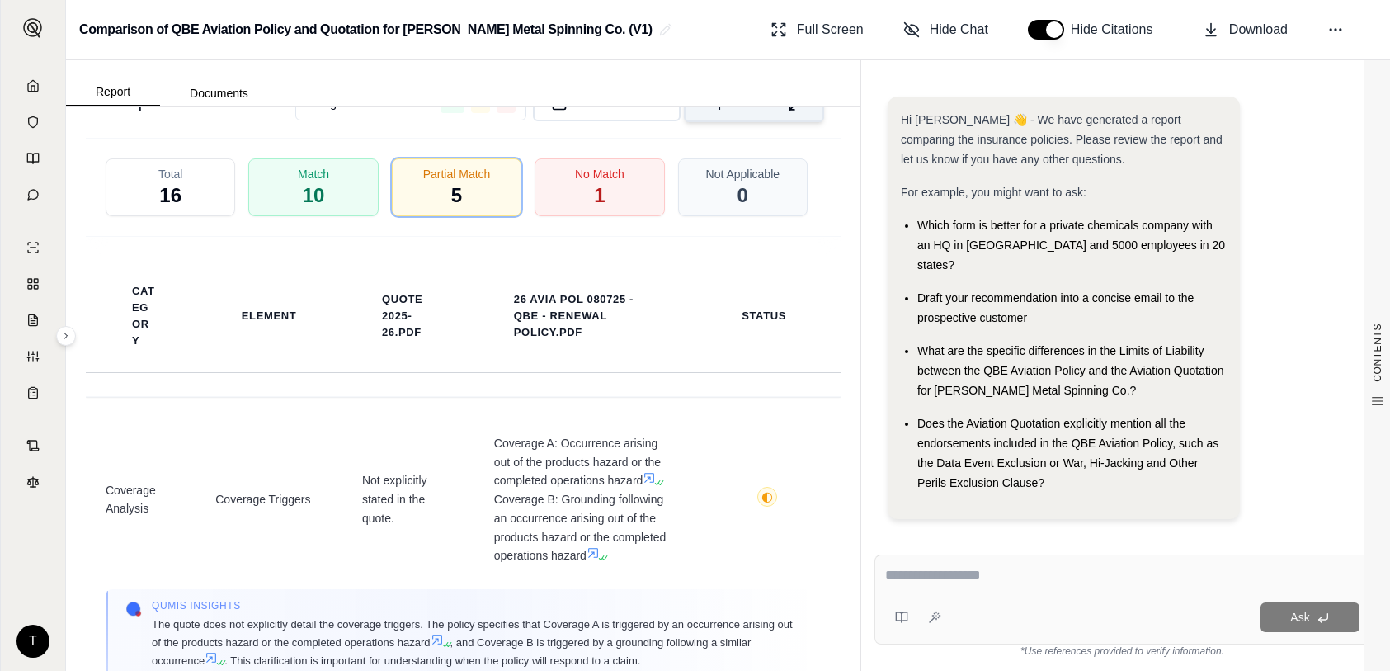
click at [788, 111] on icon at bounding box center [796, 102] width 17 height 17
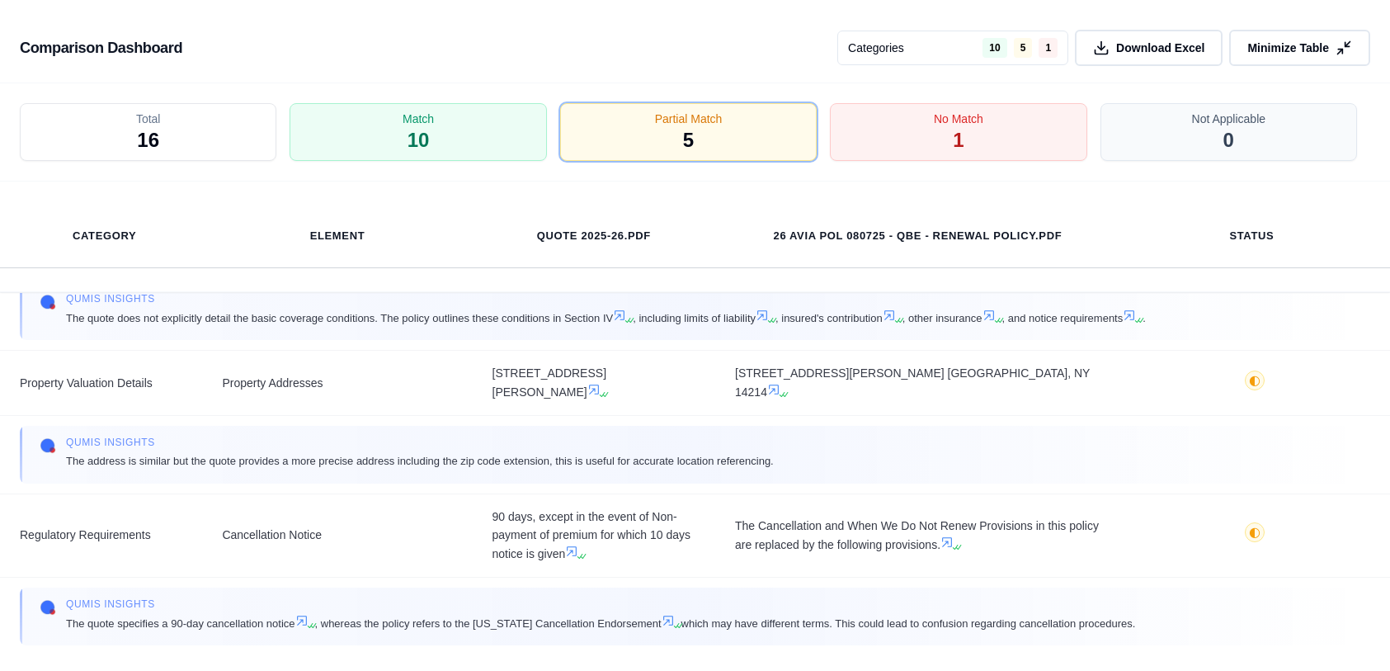
scroll to position [568, 0]
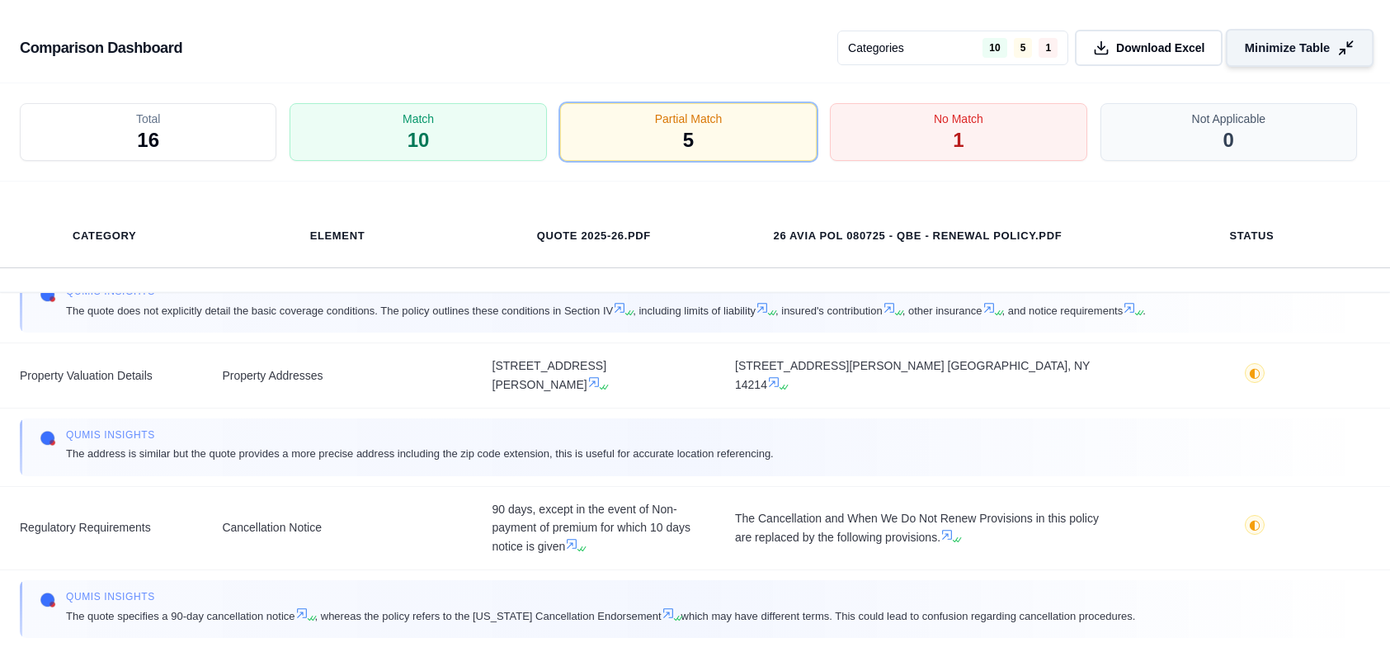
click at [1347, 47] on icon at bounding box center [1345, 48] width 17 height 17
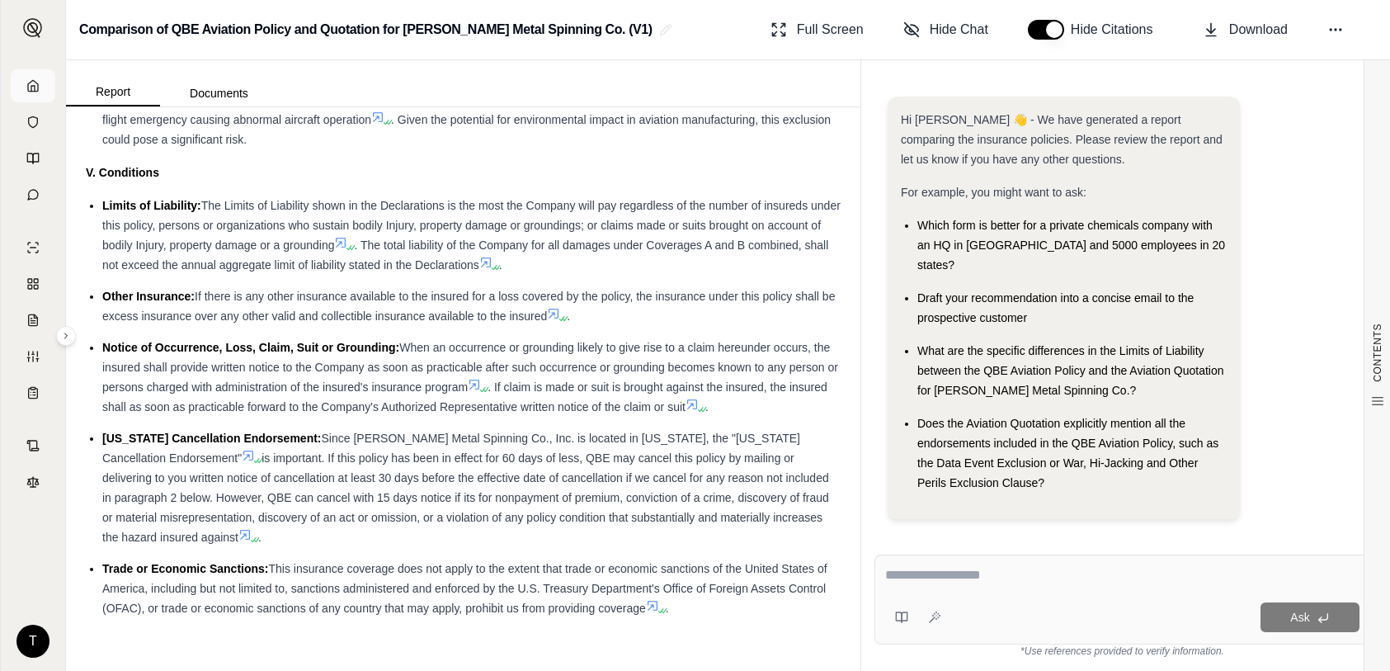
click at [26, 89] on icon at bounding box center [32, 85] width 13 height 13
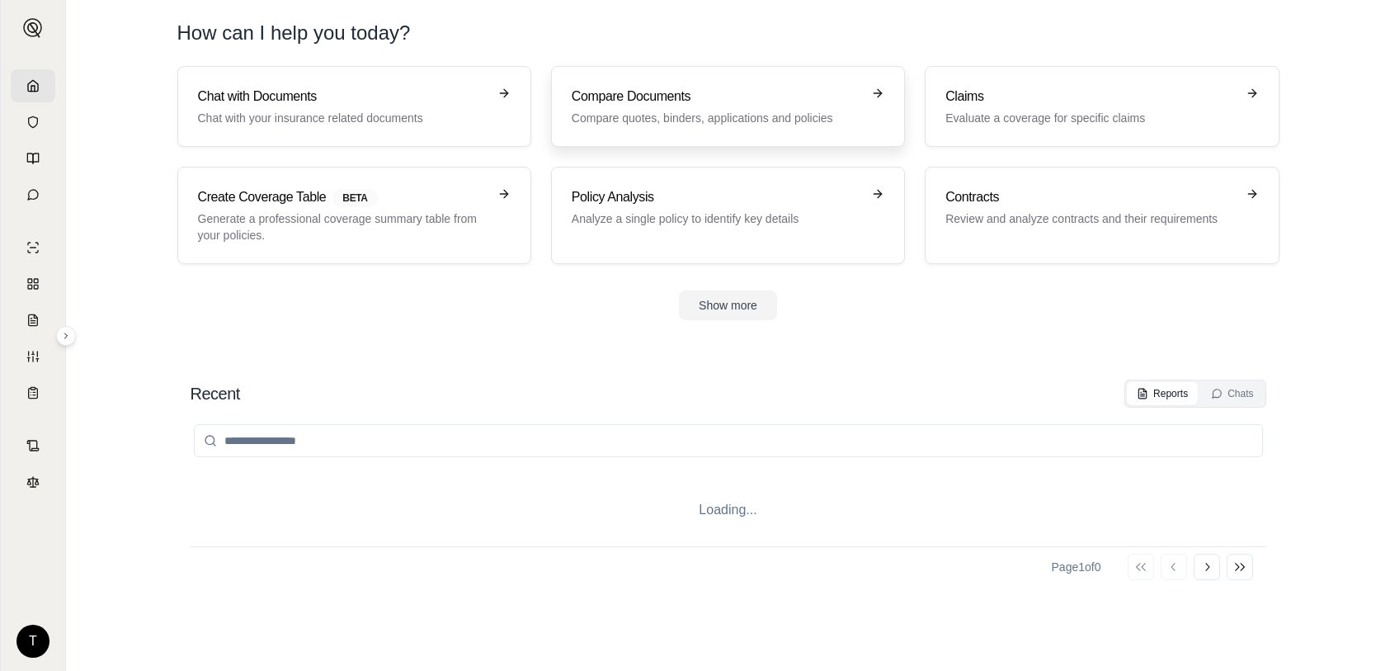
click at [654, 92] on h3 "Compare Documents" at bounding box center [717, 97] width 290 height 20
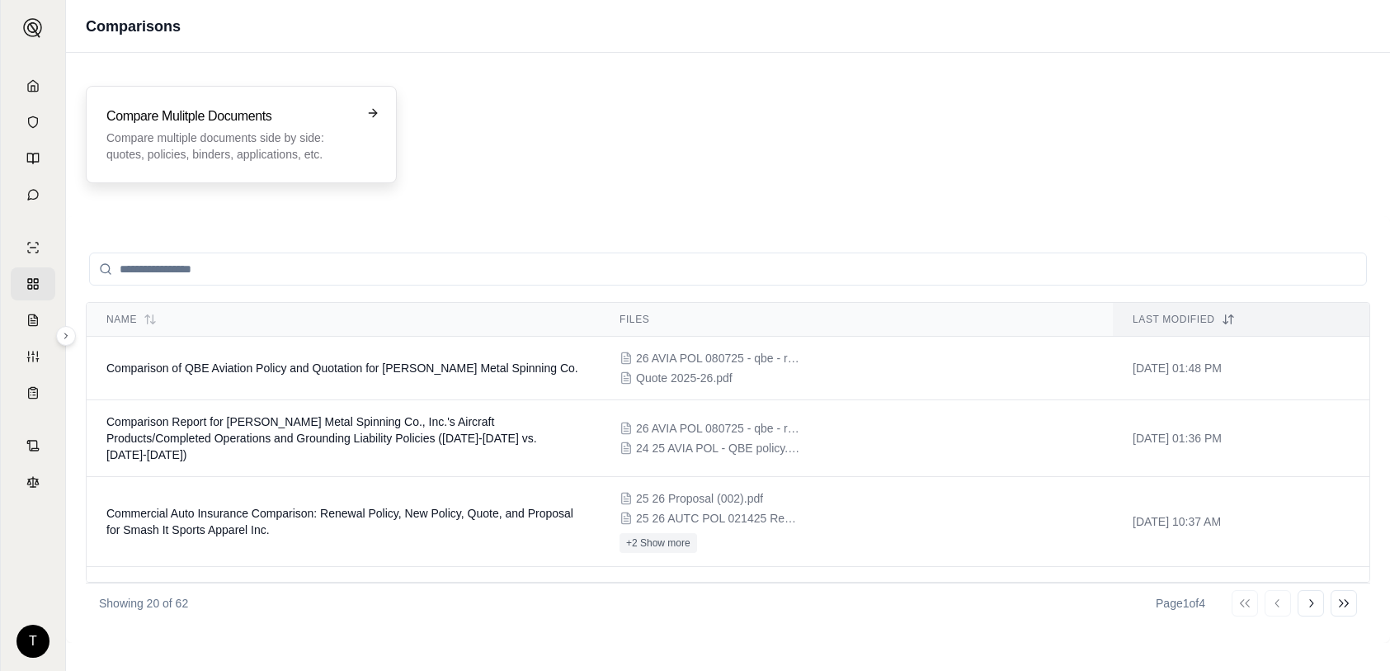
click at [171, 144] on p "Compare multiple documents side by side: quotes, policies, binders, application…" at bounding box center [229, 146] width 247 height 33
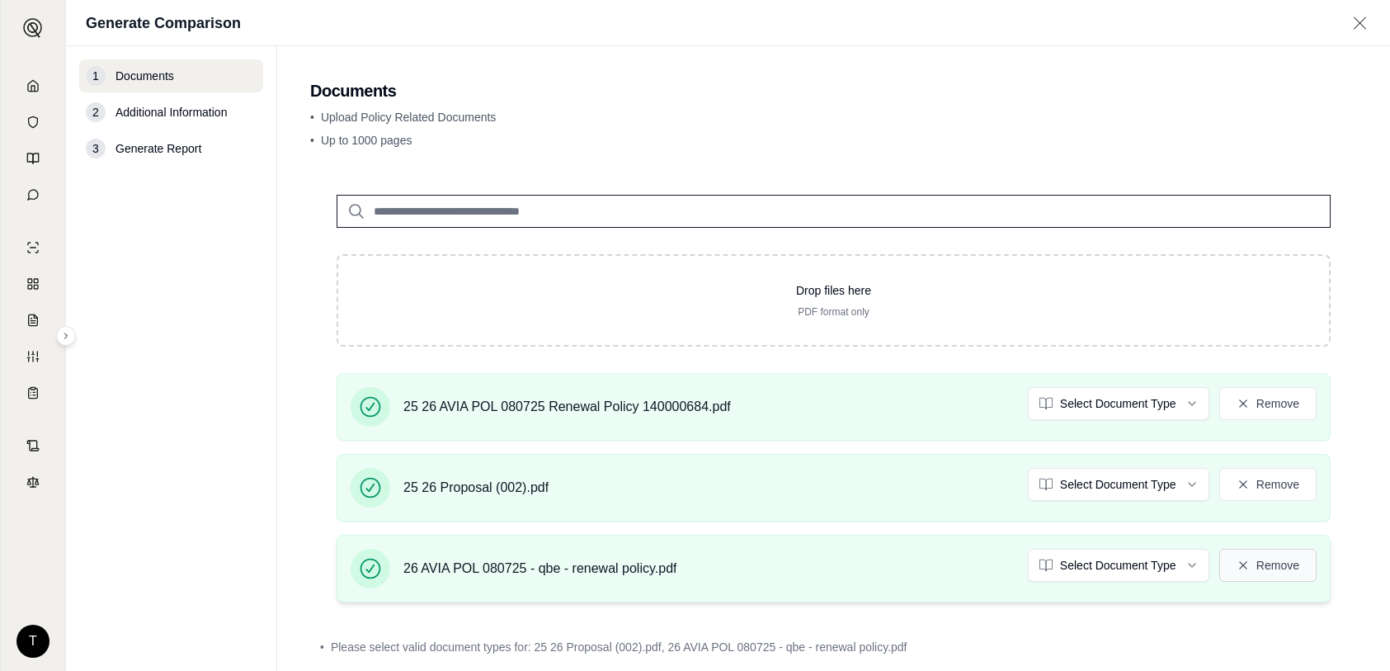
click at [1257, 573] on button "Remove" at bounding box center [1267, 565] width 97 height 33
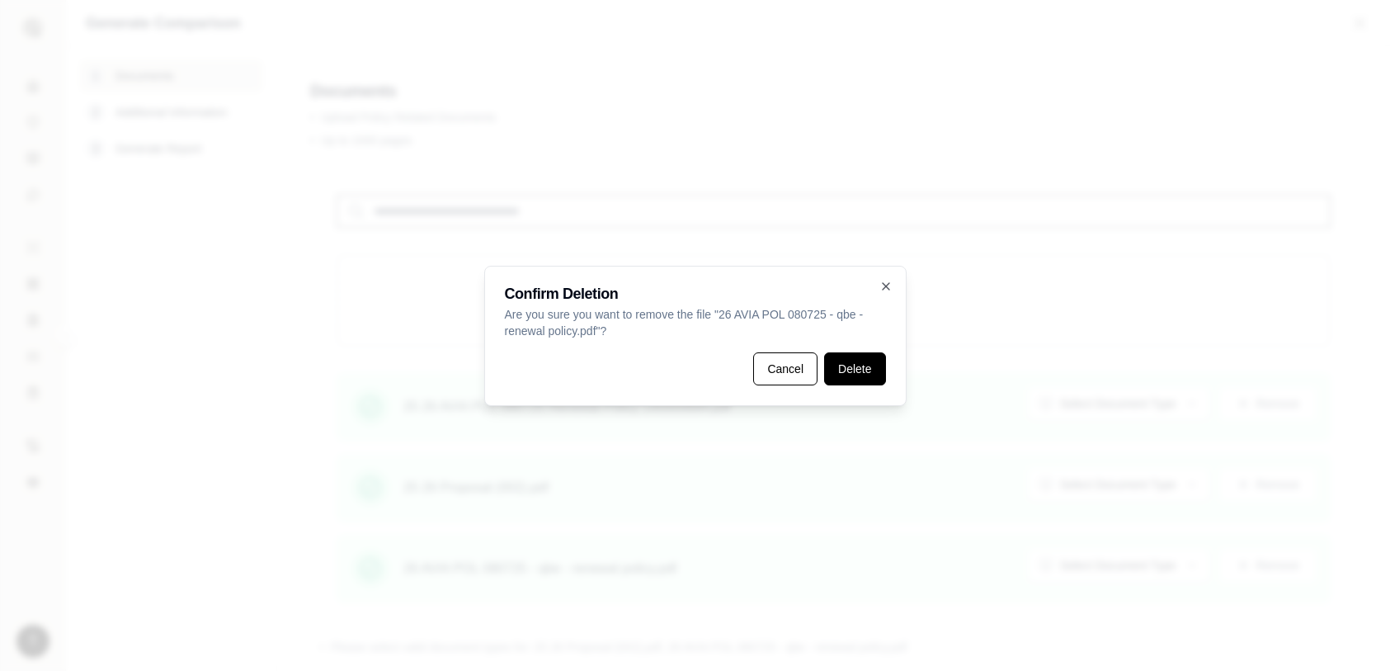
click at [851, 370] on button "Delete" at bounding box center [854, 368] width 61 height 33
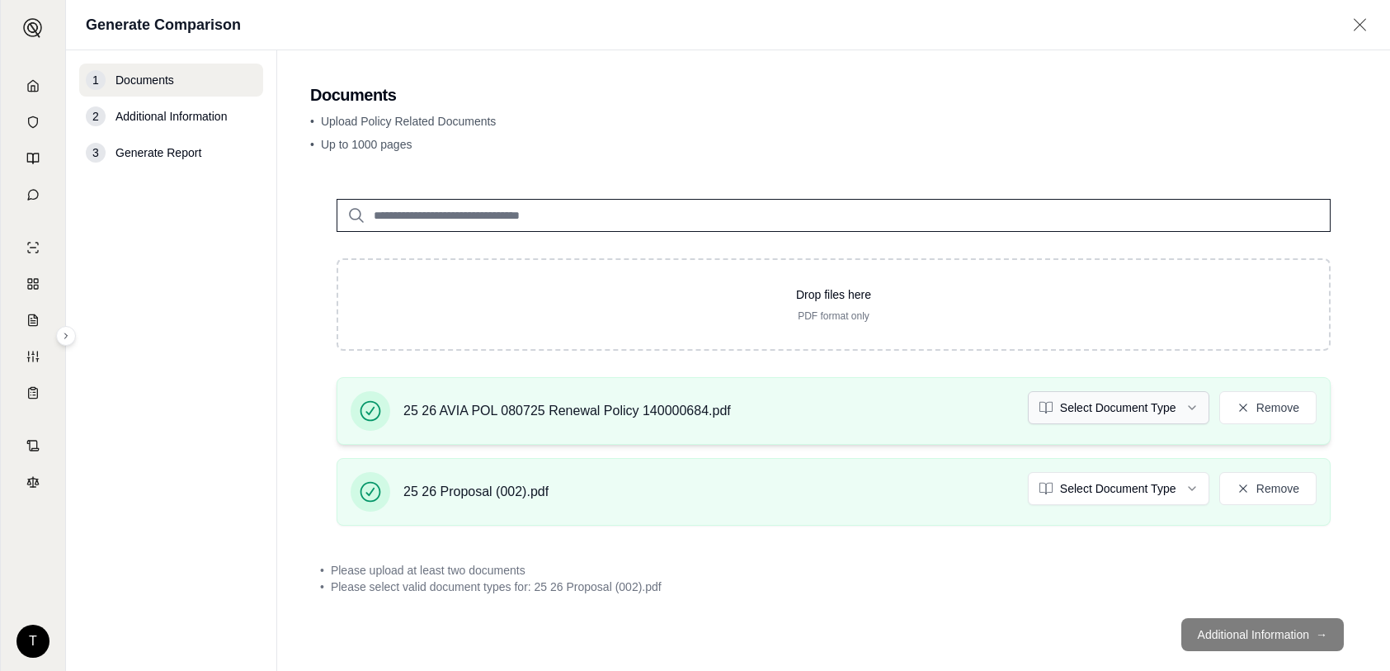
click at [1174, 408] on html "T Generate Comparison 1 Documents 2 Additional Information 3 Generate Report Do…" at bounding box center [695, 335] width 1390 height 671
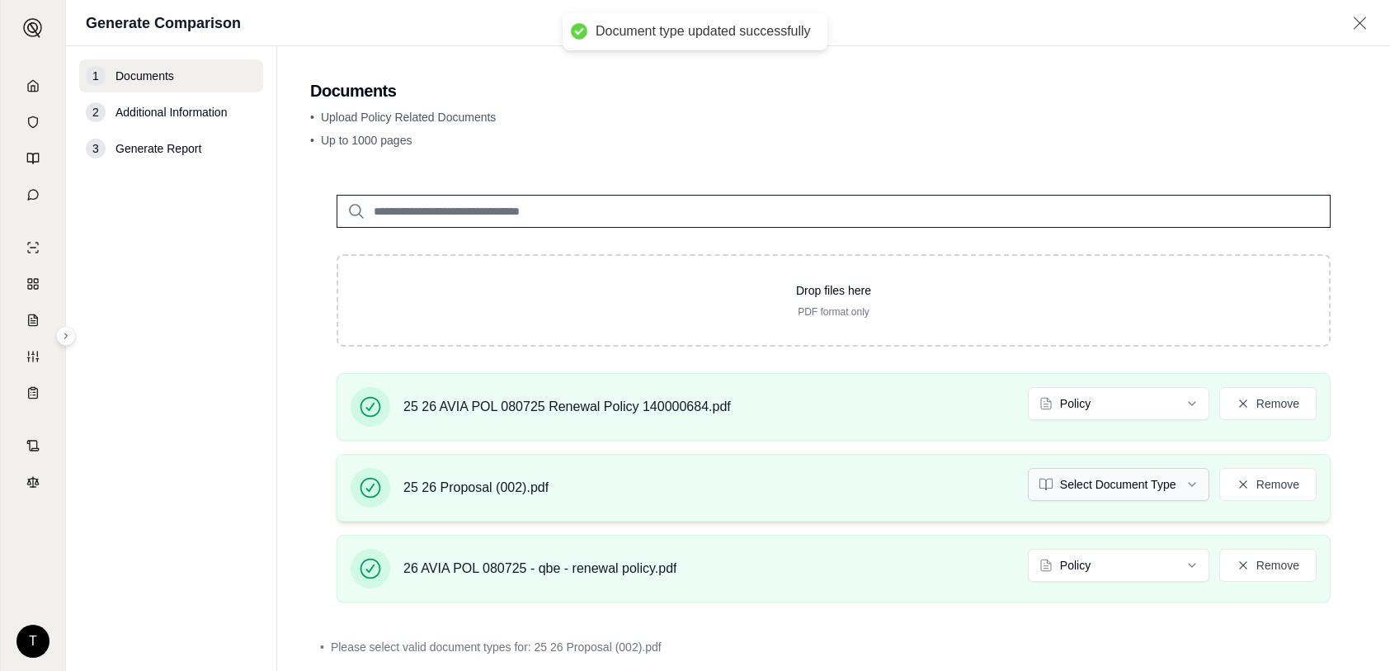
click at [1189, 491] on html "Document type updated successfully T Generate Comparison 1 Documents 2 Addition…" at bounding box center [695, 335] width 1390 height 671
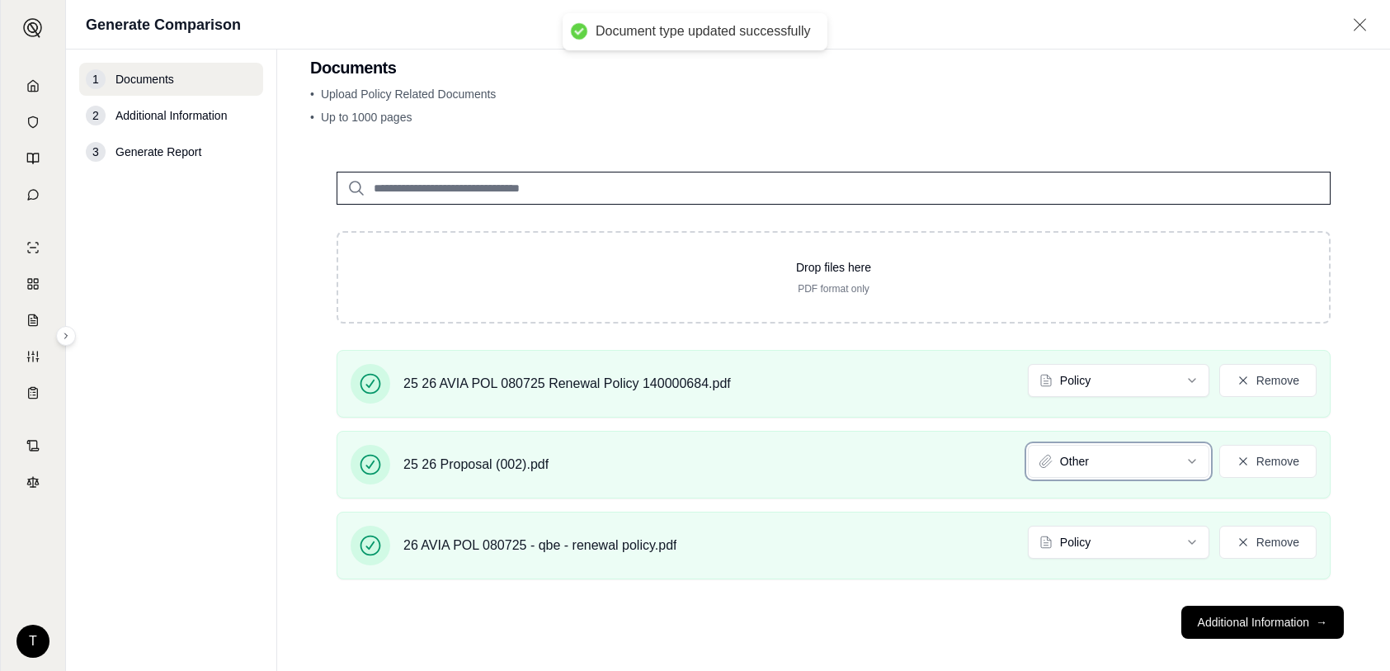
scroll to position [40, 0]
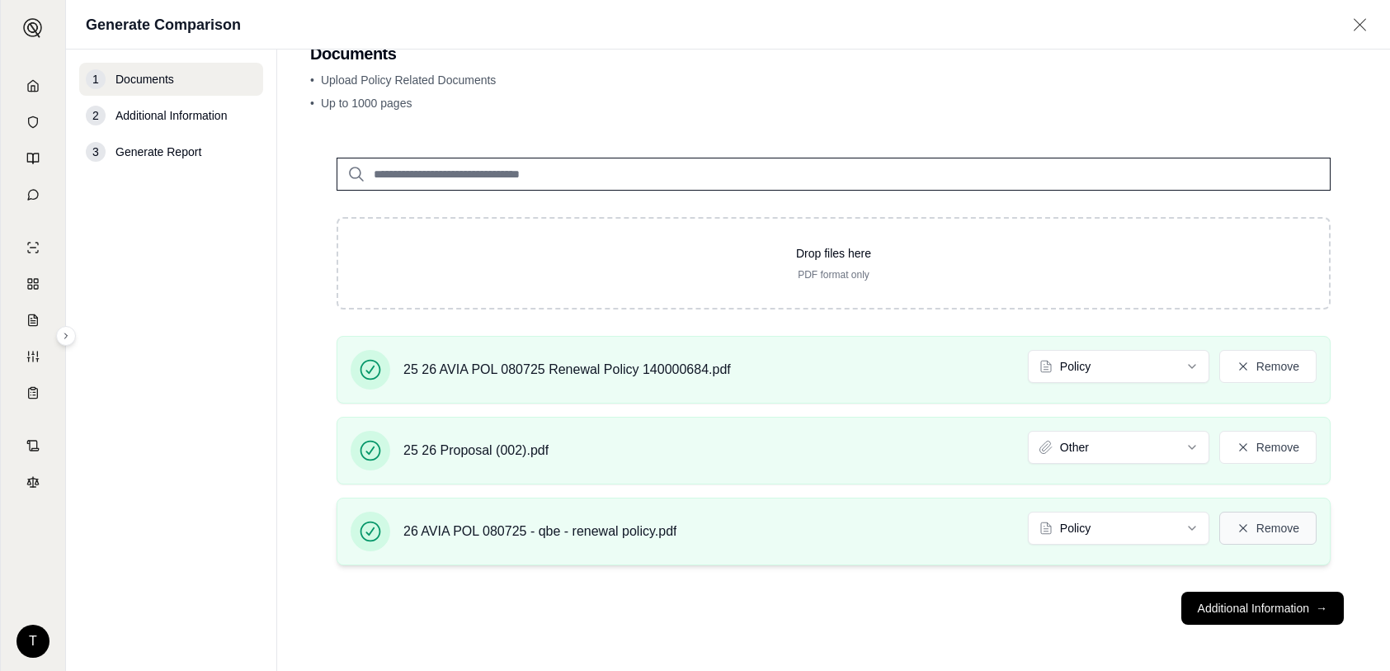
click at [1281, 532] on button "Remove" at bounding box center [1267, 528] width 97 height 33
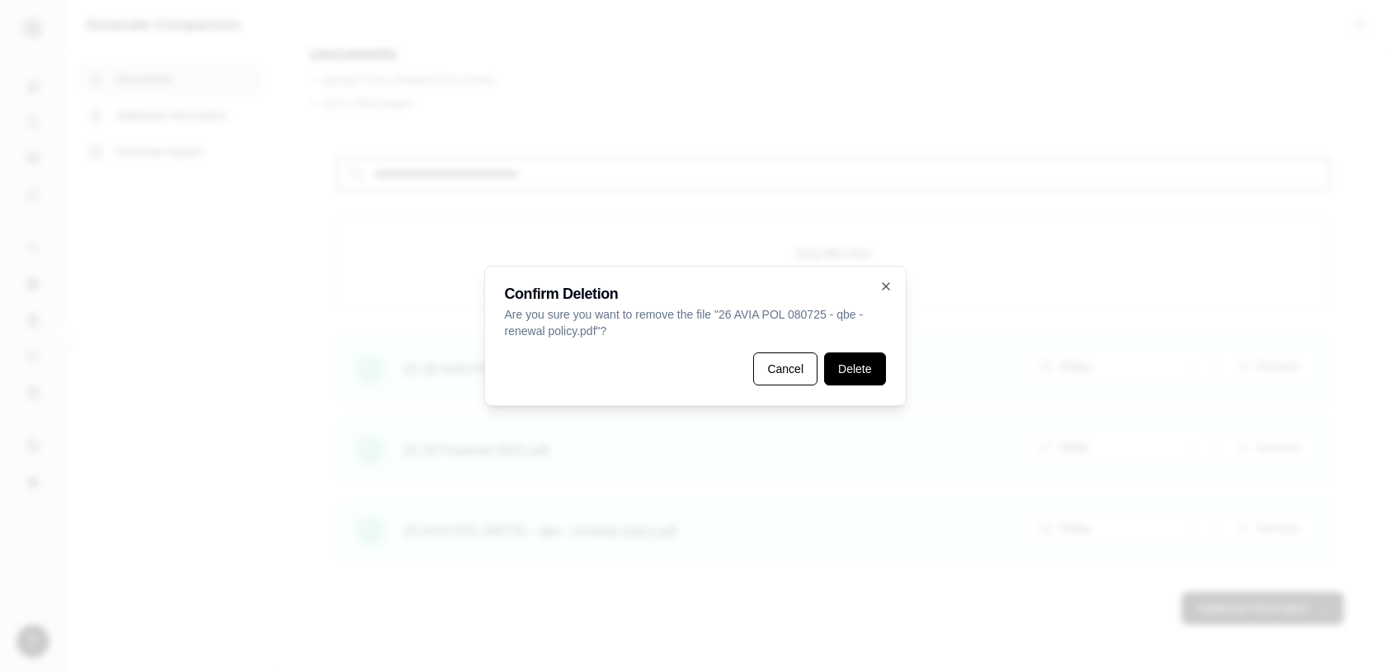
click at [842, 369] on button "Delete" at bounding box center [854, 368] width 61 height 33
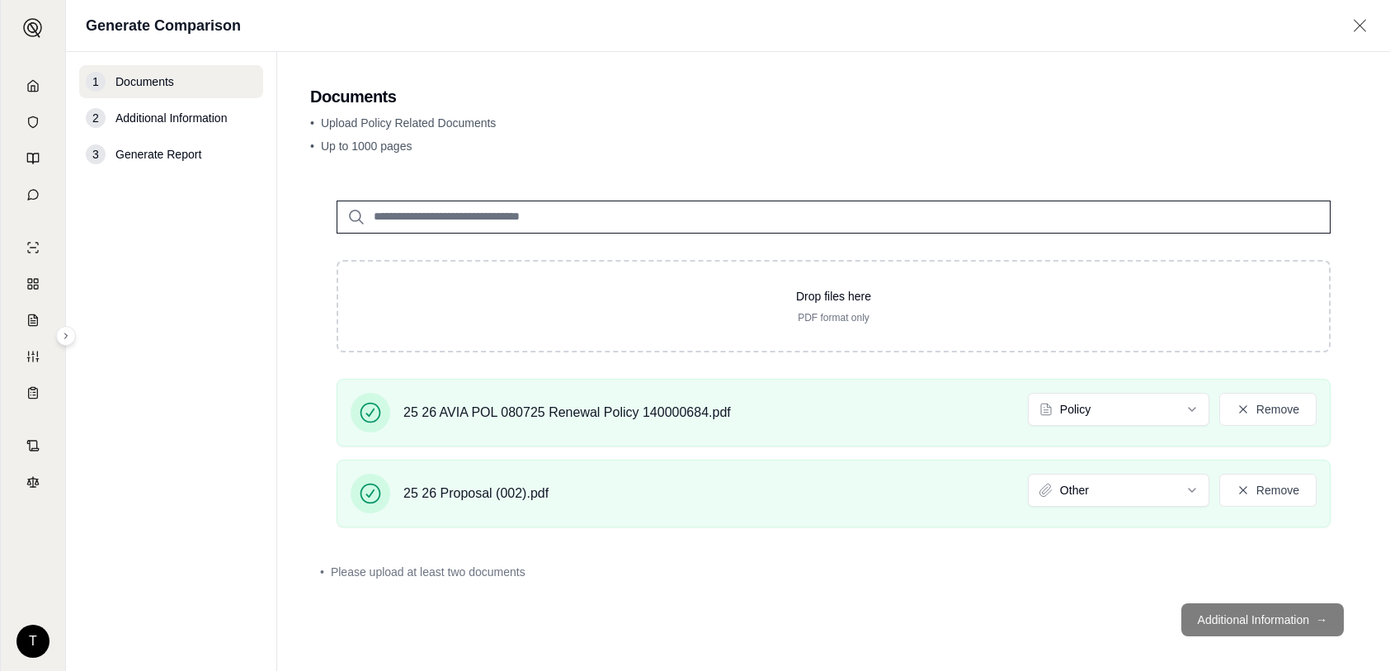
click at [1229, 618] on footer "Additional Information →" at bounding box center [833, 619] width 1047 height 59
click at [1249, 619] on footer "Additional Information →" at bounding box center [833, 619] width 1047 height 59
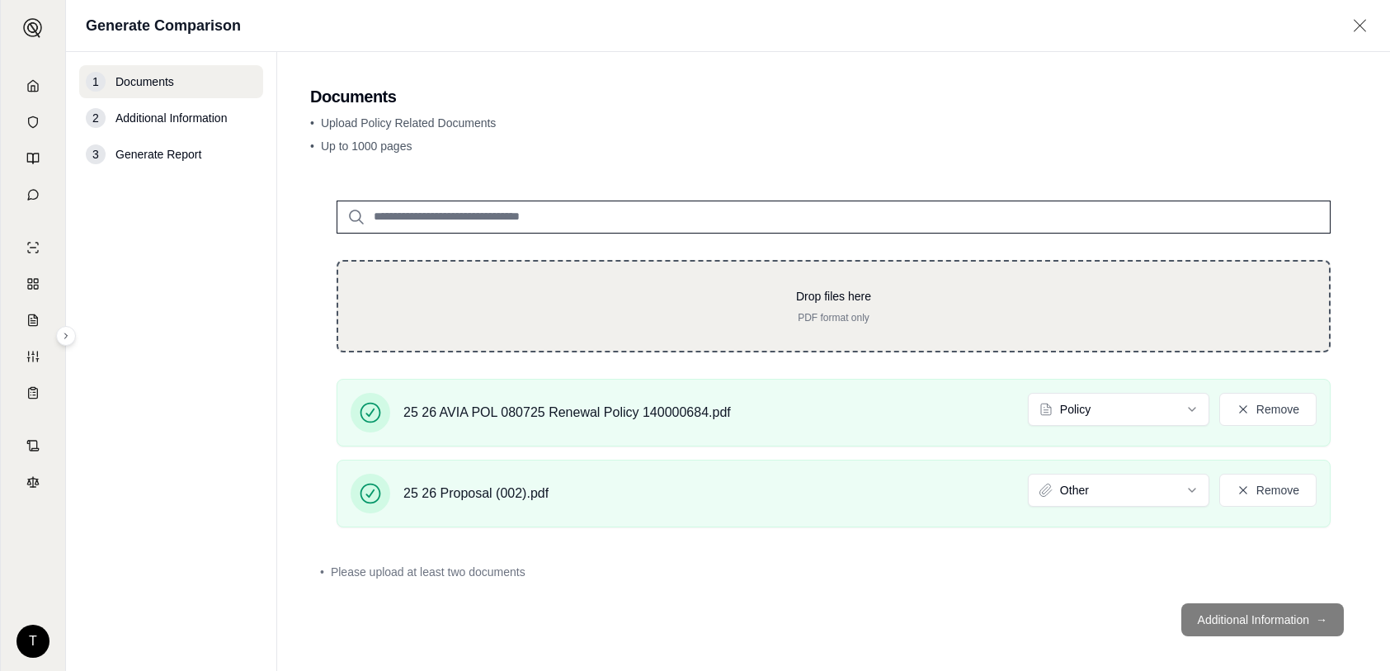
click at [908, 305] on div "Drop files here PDF format only" at bounding box center [834, 306] width 938 height 36
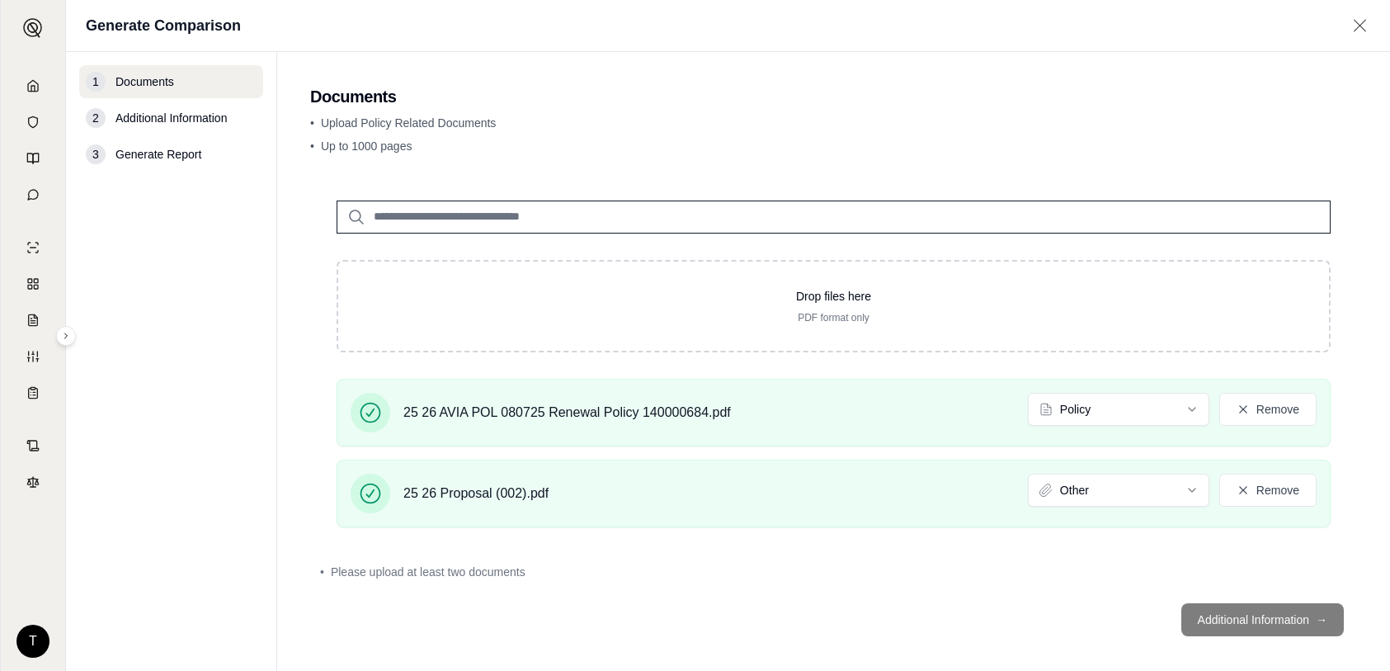
click at [1238, 623] on footer "Additional Information →" at bounding box center [833, 619] width 1047 height 59
click at [548, 409] on span "25 26 AVIA POL 080725 Renewal Policy 140000684.pdf" at bounding box center [567, 413] width 328 height 20
click at [1173, 413] on html "T Generate Comparison 1 Documents 2 Additional Information 3 Generate Report Do…" at bounding box center [695, 335] width 1390 height 671
click at [1182, 497] on html "T Generate Comparison 1 Documents 2 Additional Information 3 Generate Report Do…" at bounding box center [695, 335] width 1390 height 671
click at [1246, 615] on footer "Additional Information →" at bounding box center [833, 619] width 1047 height 59
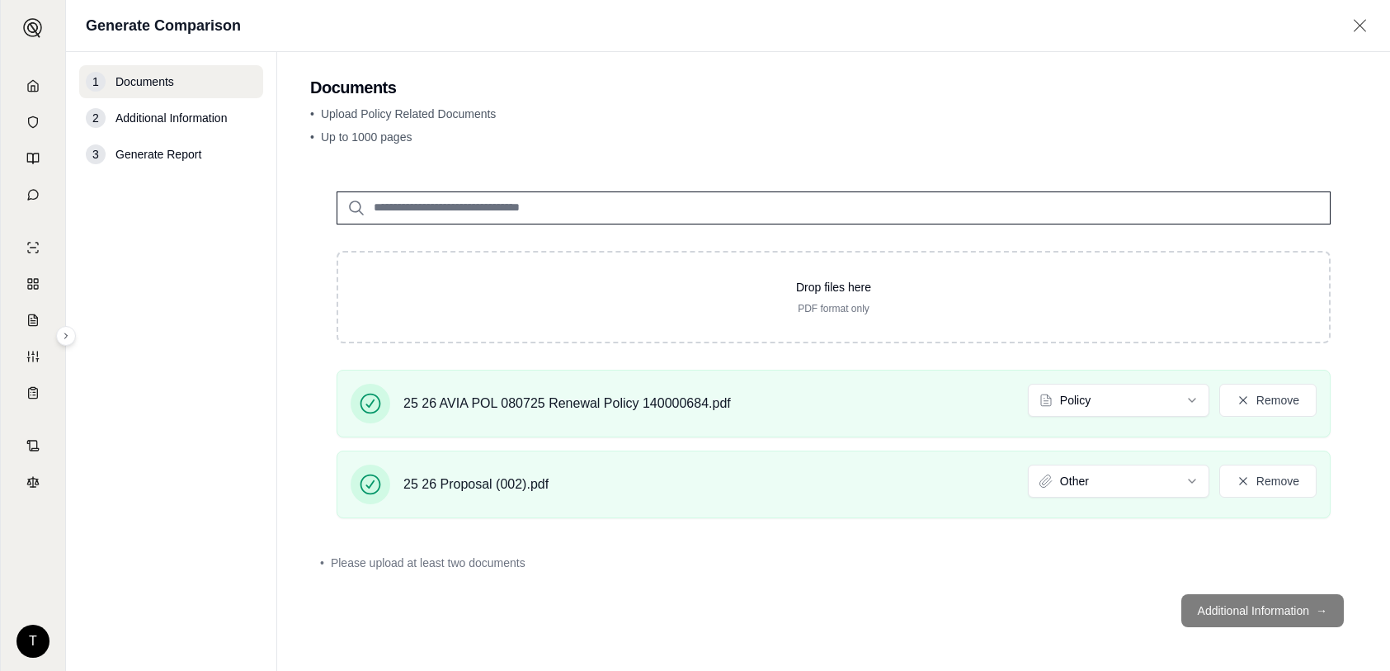
scroll to position [12, 0]
click at [416, 565] on span "Please upload at least two documents" at bounding box center [428, 560] width 195 height 17
click at [1243, 396] on button "Remove" at bounding box center [1267, 397] width 97 height 33
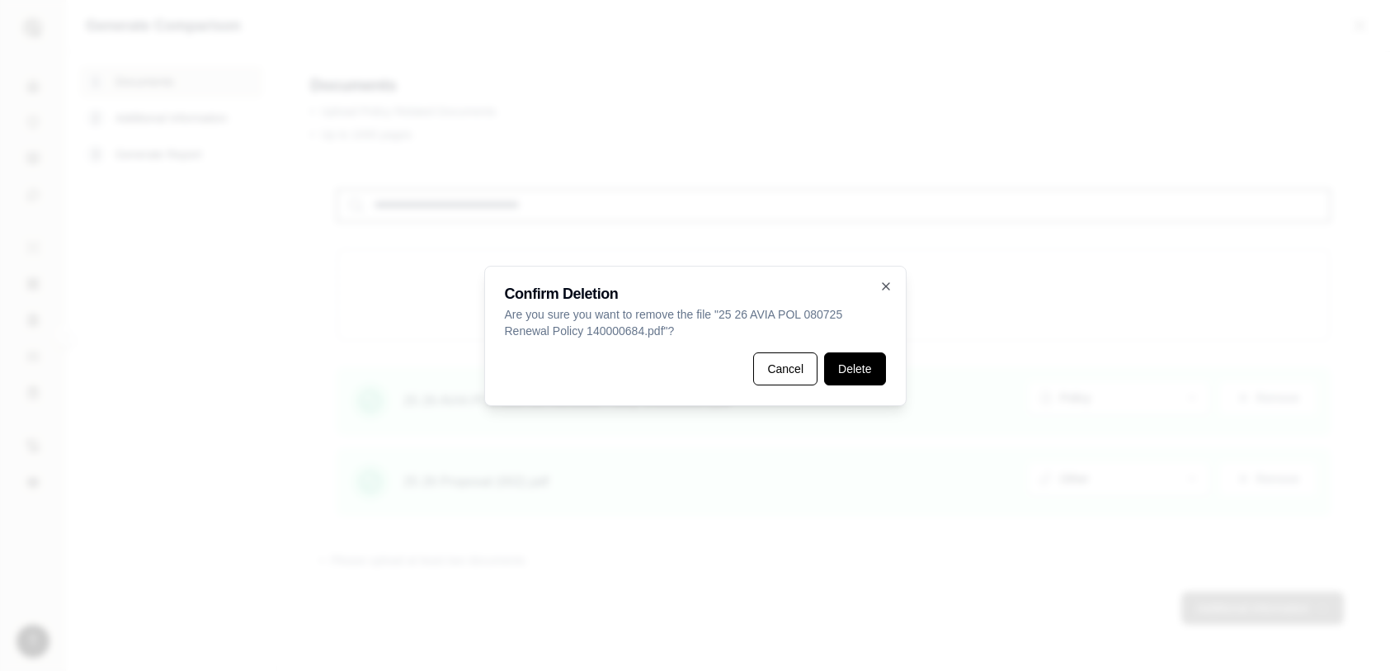
click at [842, 376] on button "Delete" at bounding box center [854, 368] width 61 height 33
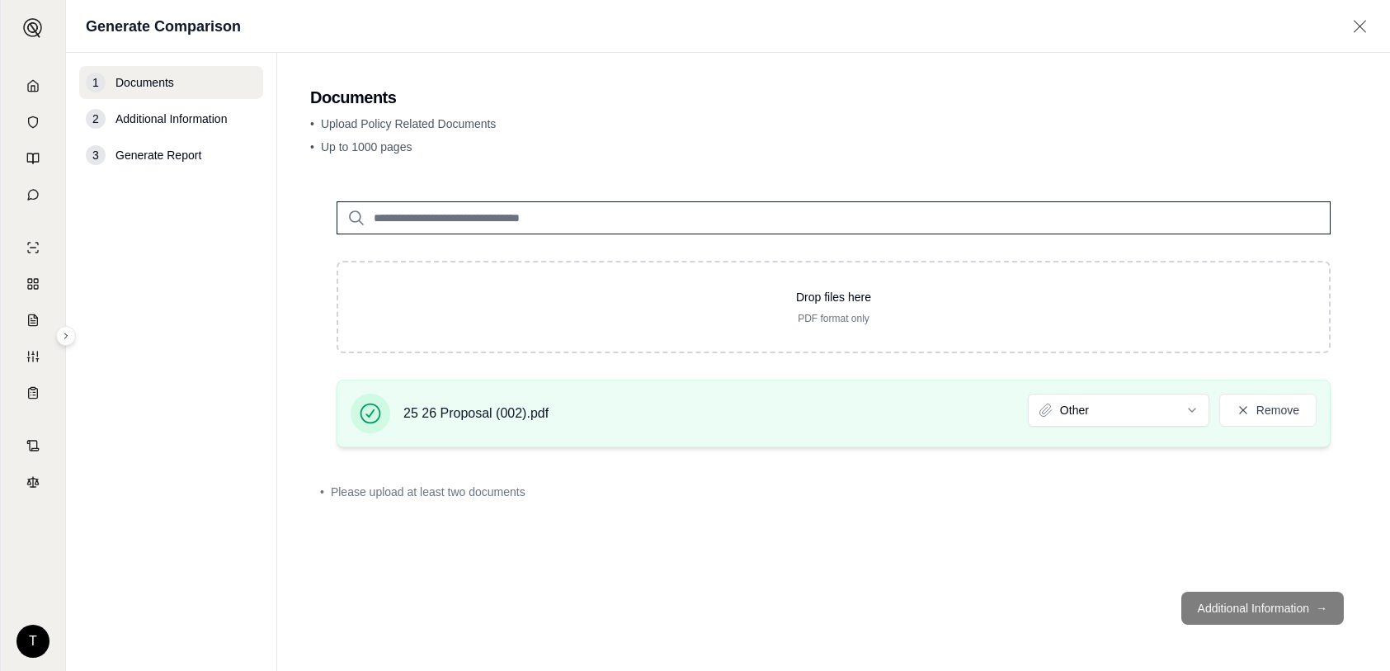
scroll to position [0, 0]
click at [1249, 412] on icon at bounding box center [1243, 409] width 13 height 13
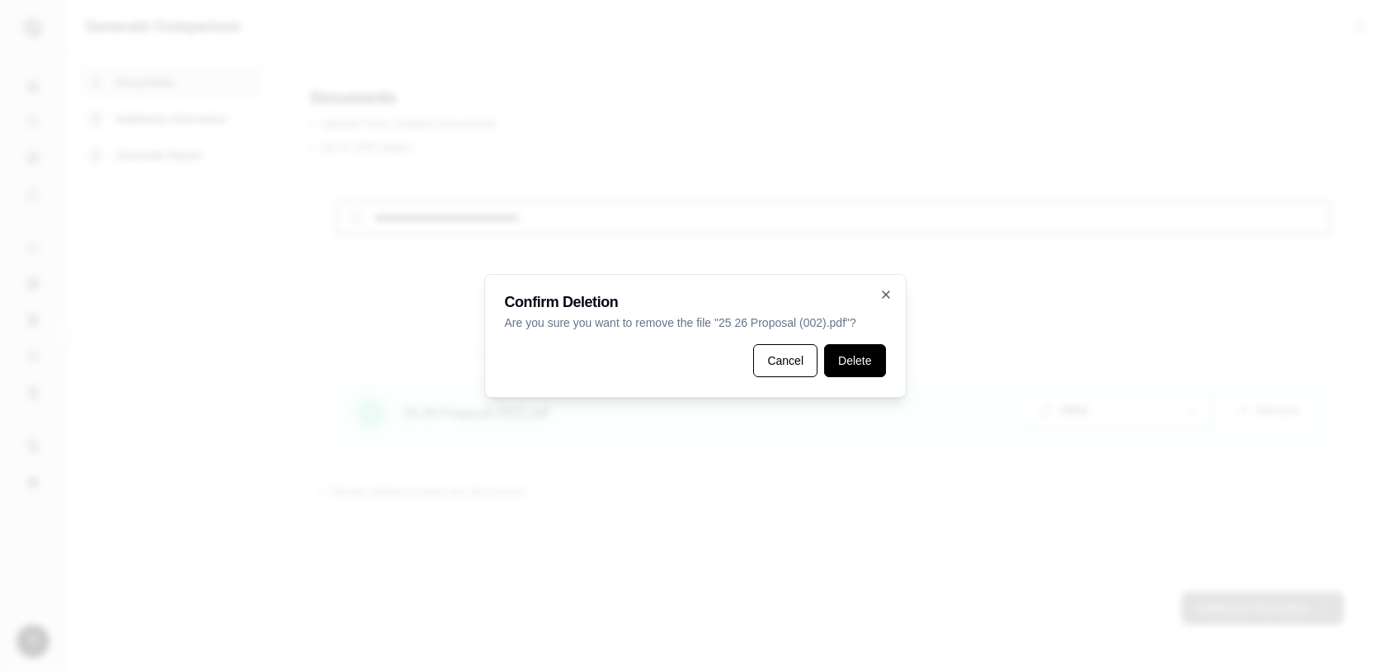
click at [844, 363] on button "Delete" at bounding box center [854, 360] width 61 height 33
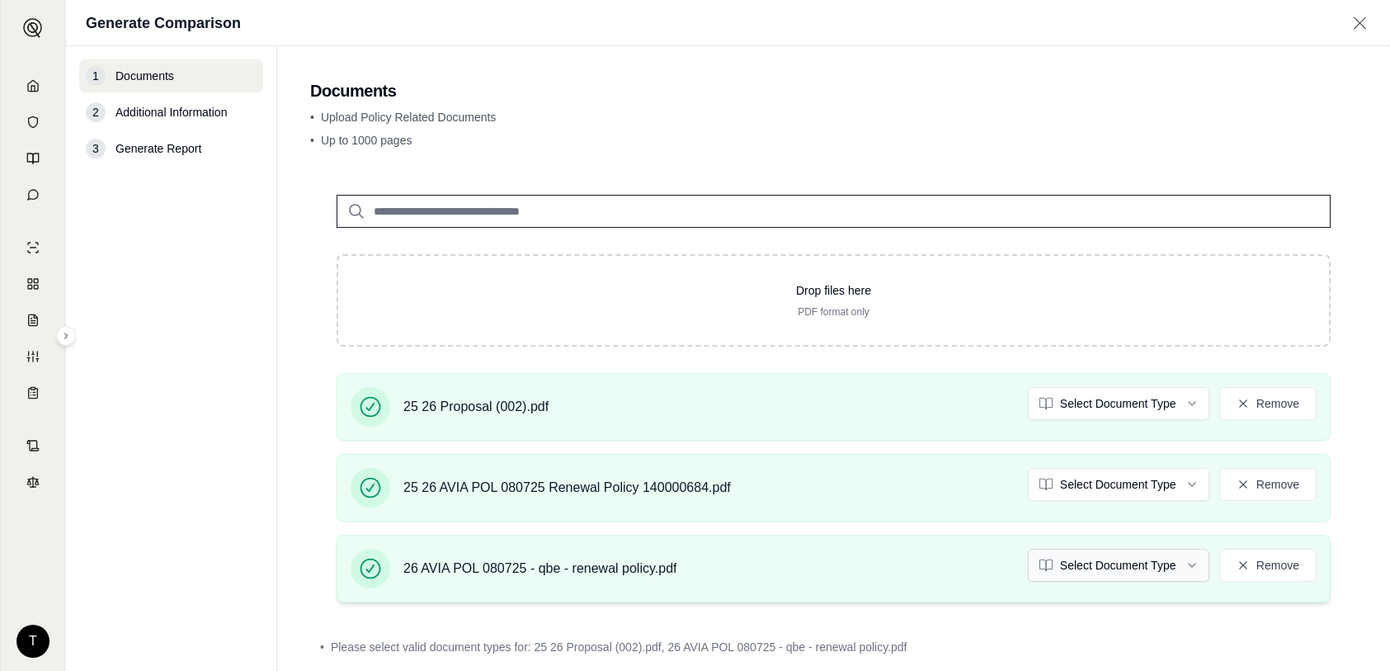
click at [1177, 561] on html "T Generate Comparison 1 Documents 2 Additional Information 3 Generate Report Do…" at bounding box center [695, 335] width 1390 height 671
click at [1178, 492] on html "T Generate Comparison 1 Documents 2 Additional Information 3 Generate Report Do…" at bounding box center [695, 335] width 1390 height 671
click at [1178, 402] on html "Document type updated successfully T Generate Comparison 1 Documents 2 Addition…" at bounding box center [695, 335] width 1390 height 671
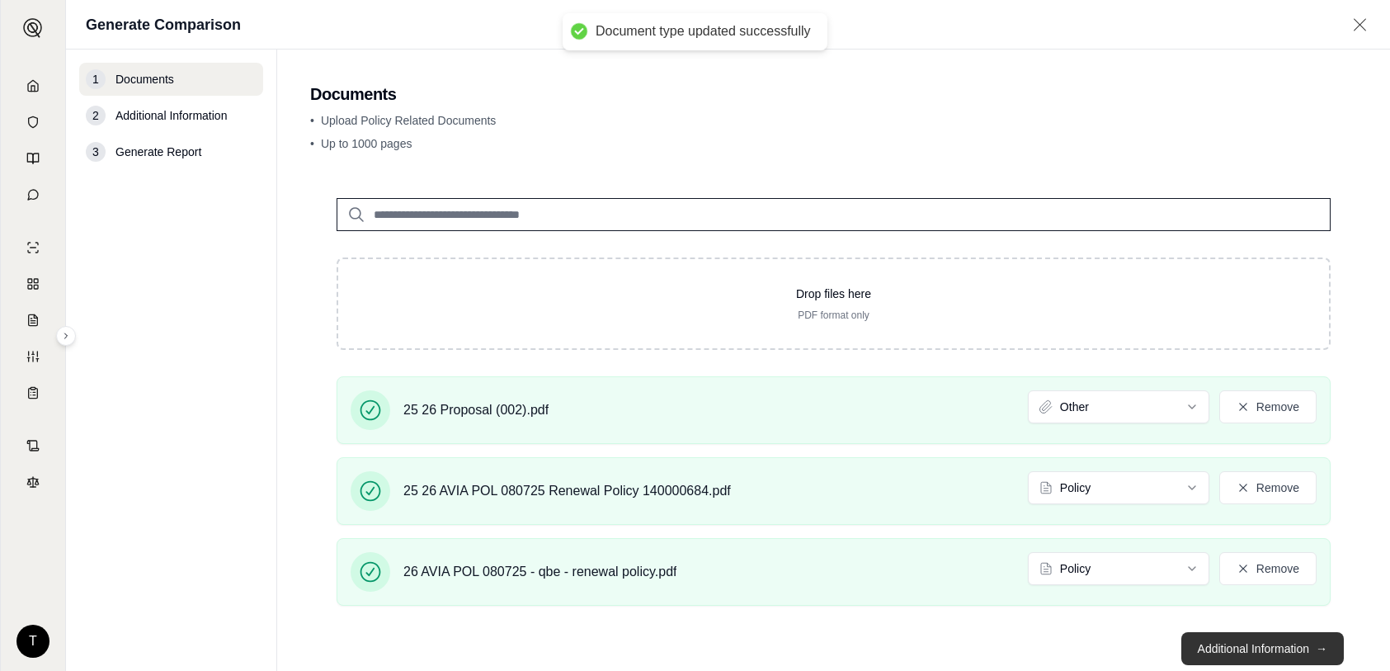
click at [1220, 649] on button "Additional Information →" at bounding box center [1263, 648] width 163 height 33
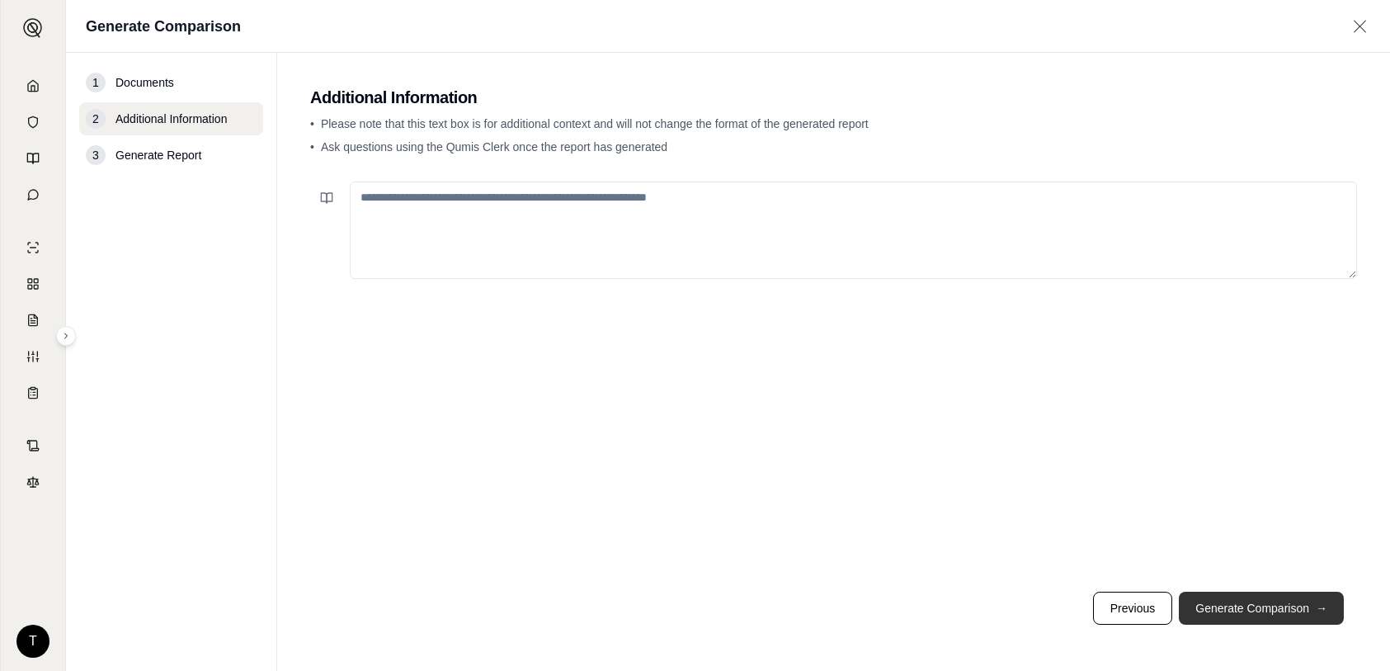
click at [1263, 608] on button "Generate Comparison →" at bounding box center [1261, 608] width 165 height 33
